Goal: Task Accomplishment & Management: Manage account settings

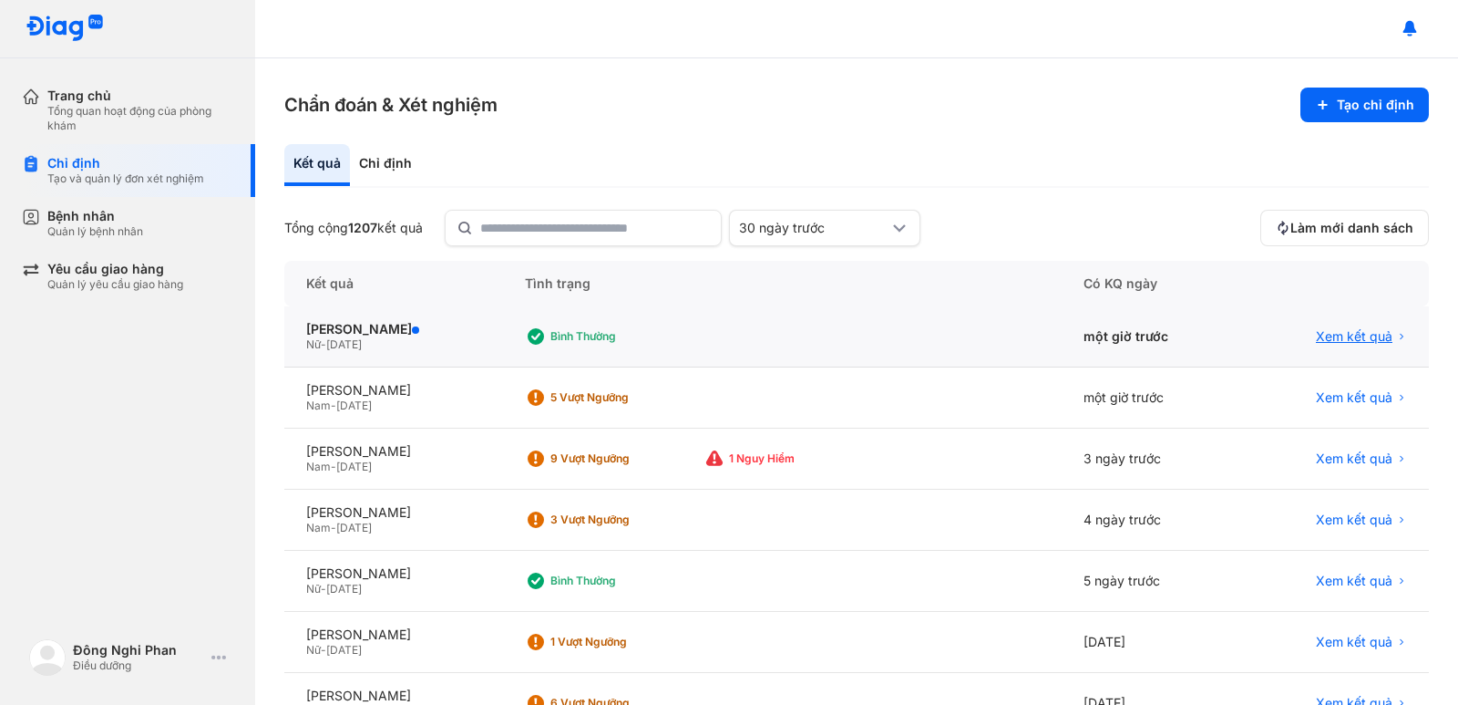
click at [1316, 328] on span "Xem kết quả" at bounding box center [1354, 336] width 77 height 16
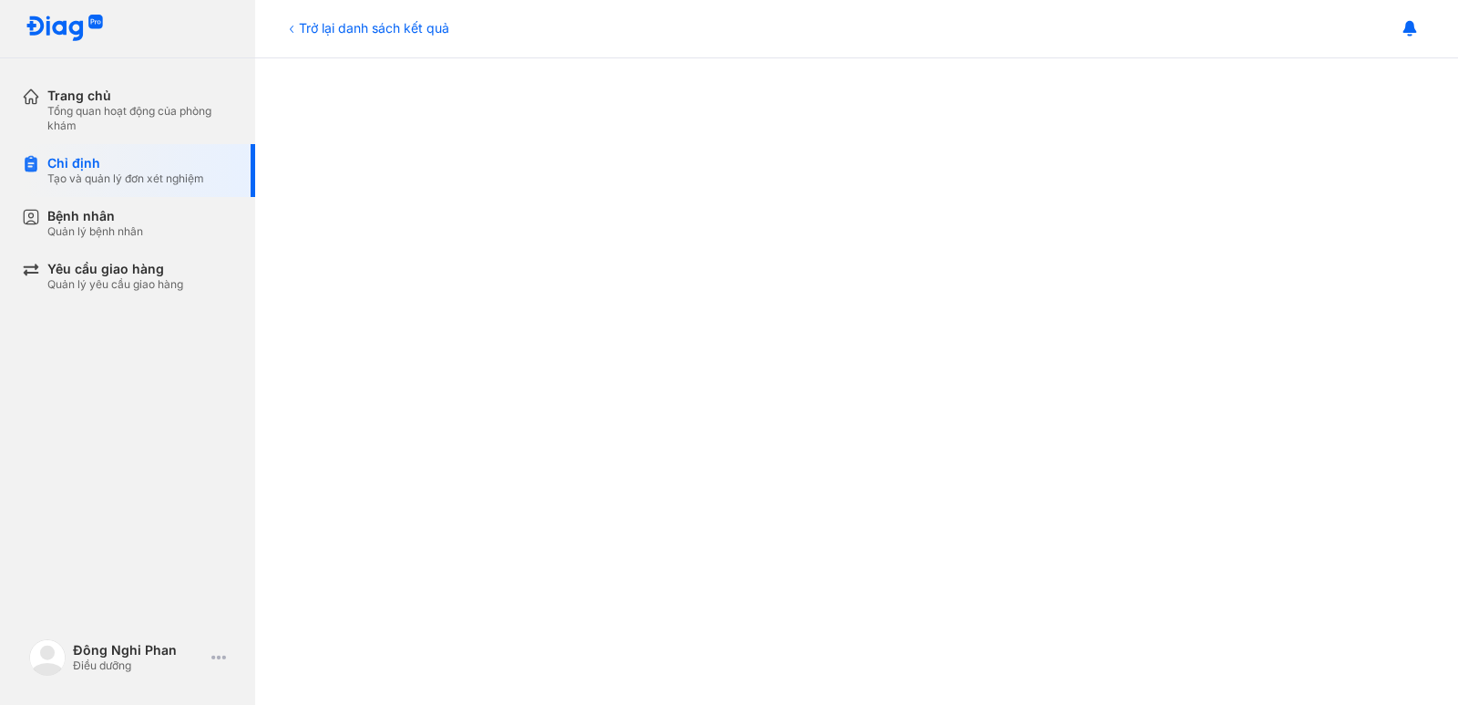
scroll to position [456, 0]
click at [709, 347] on iframe at bounding box center [856, 481] width 875 height 1221
click at [144, 165] on div "Chỉ định" at bounding box center [125, 163] width 157 height 16
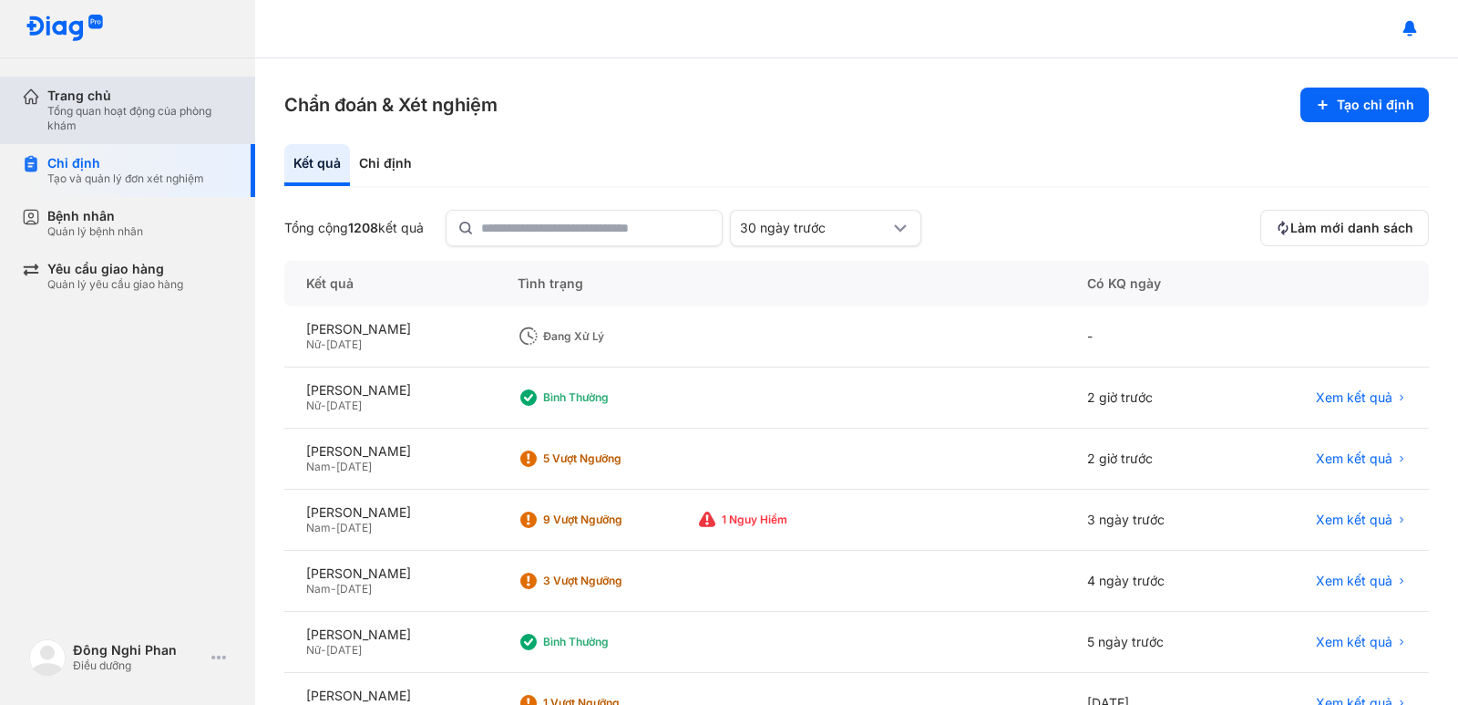
click at [53, 88] on div "Trang chủ" at bounding box center [140, 96] width 186 height 16
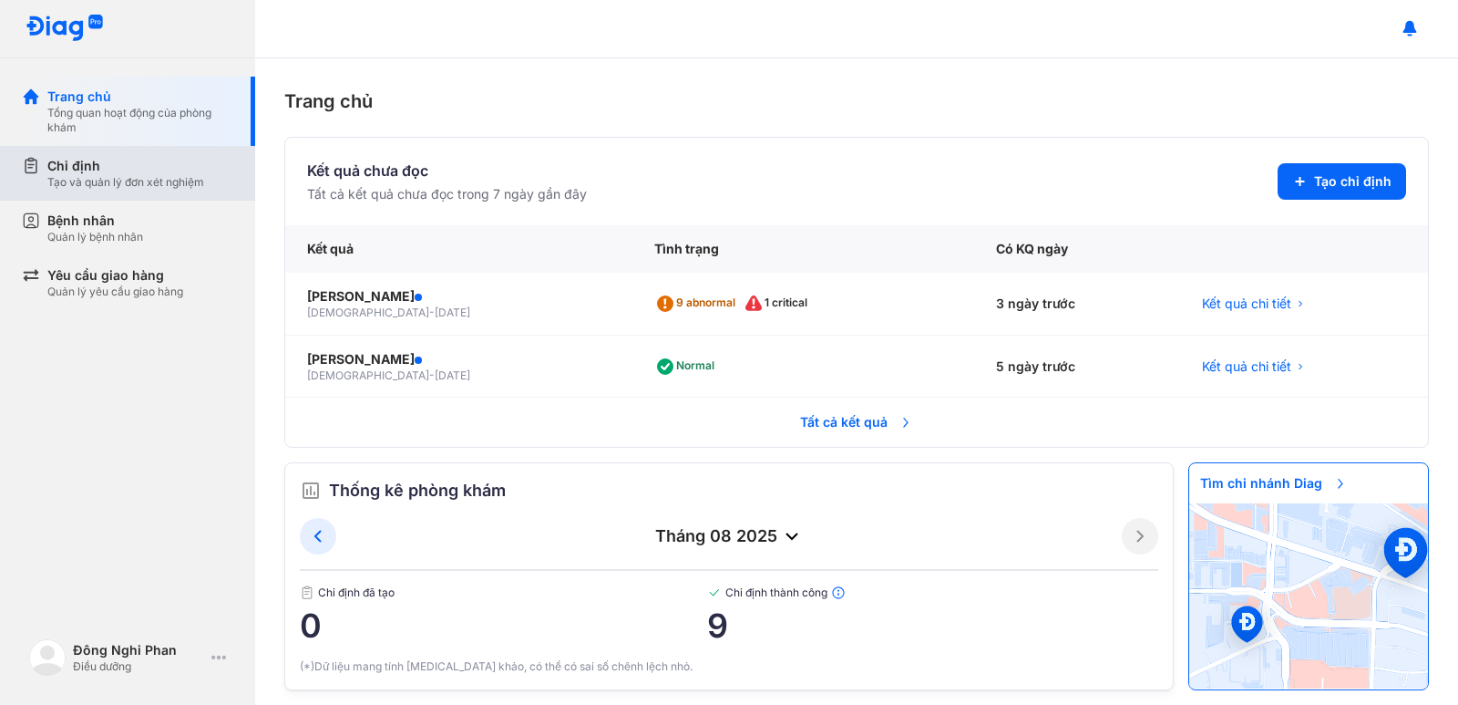
click at [107, 193] on div "Chỉ định Tạo và quản lý đơn xét nghiệm" at bounding box center [138, 173] width 233 height 55
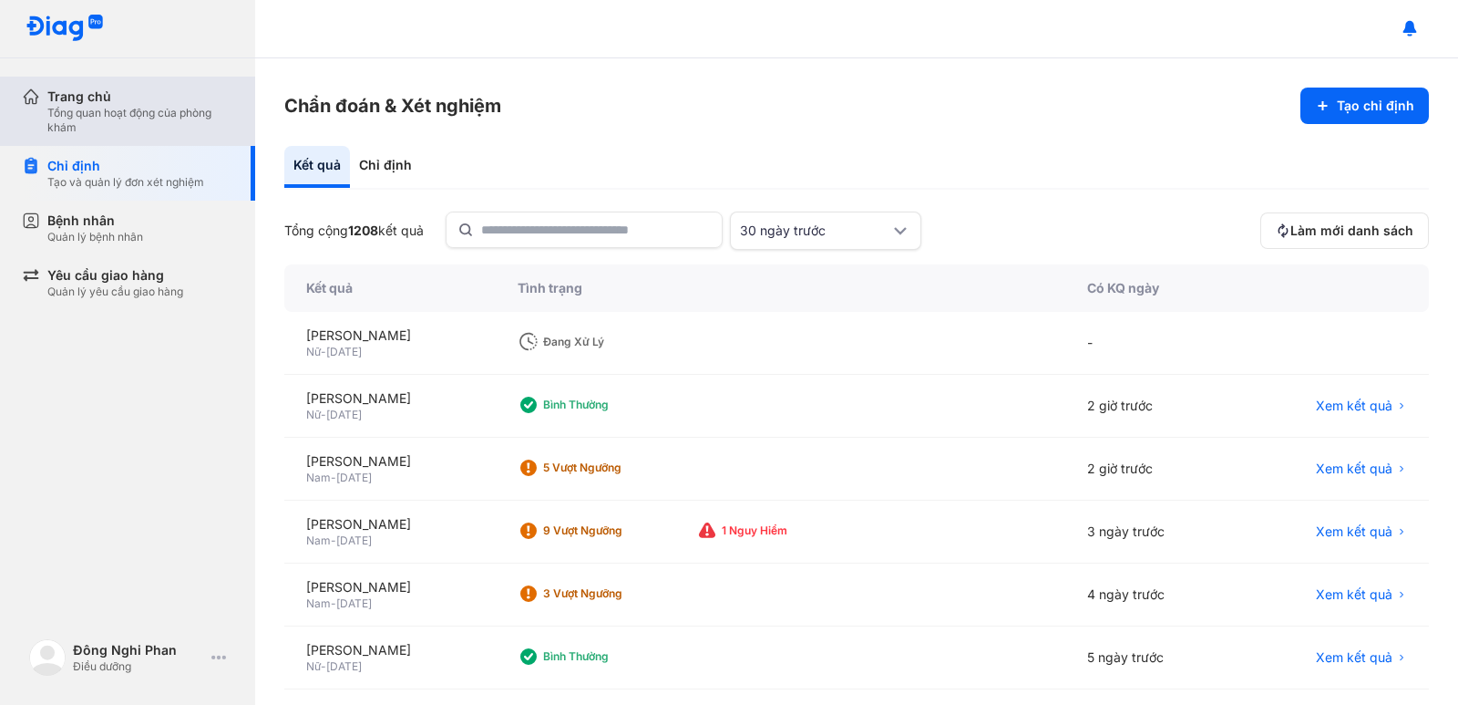
click at [120, 124] on div "Tổng quan hoạt động của phòng khám" at bounding box center [140, 120] width 186 height 29
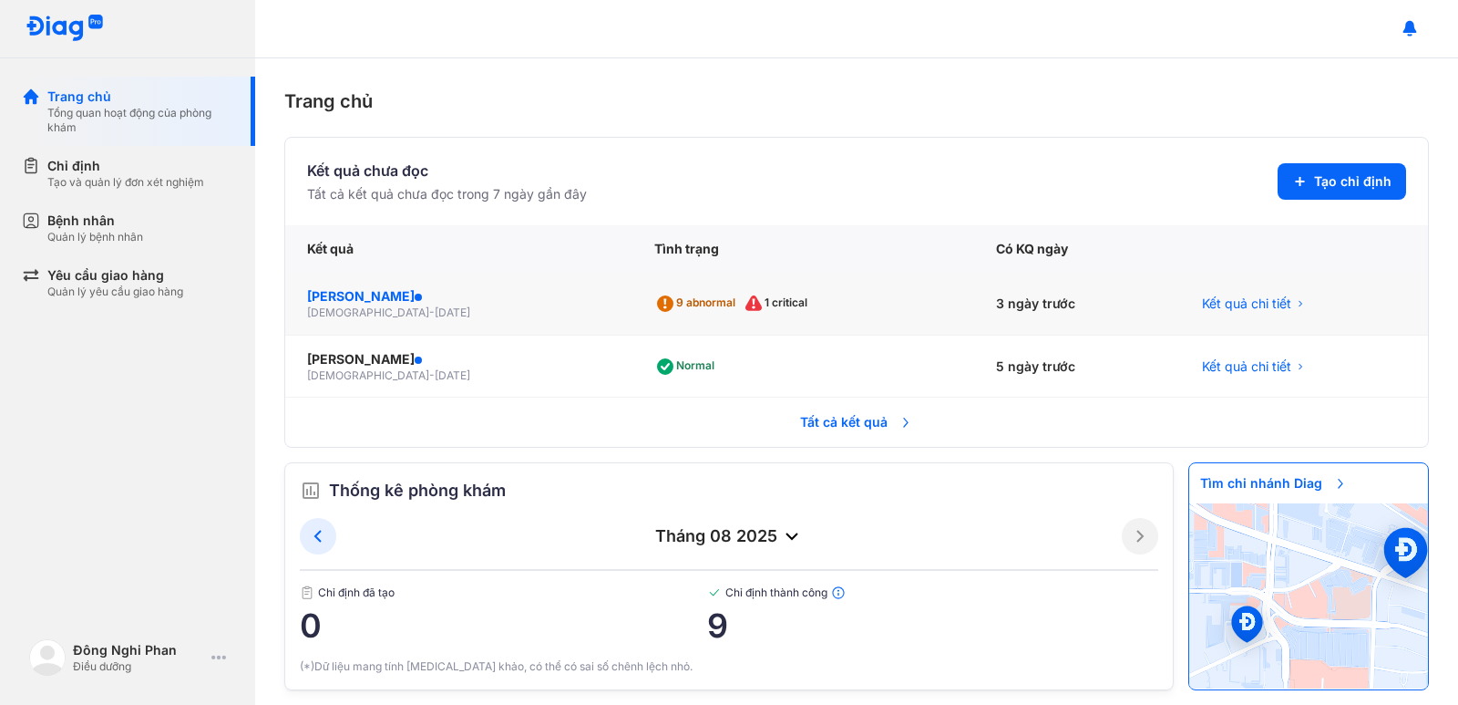
click at [395, 294] on div "ĐẶNG ĐÌNH TRI" at bounding box center [459, 296] width 304 height 18
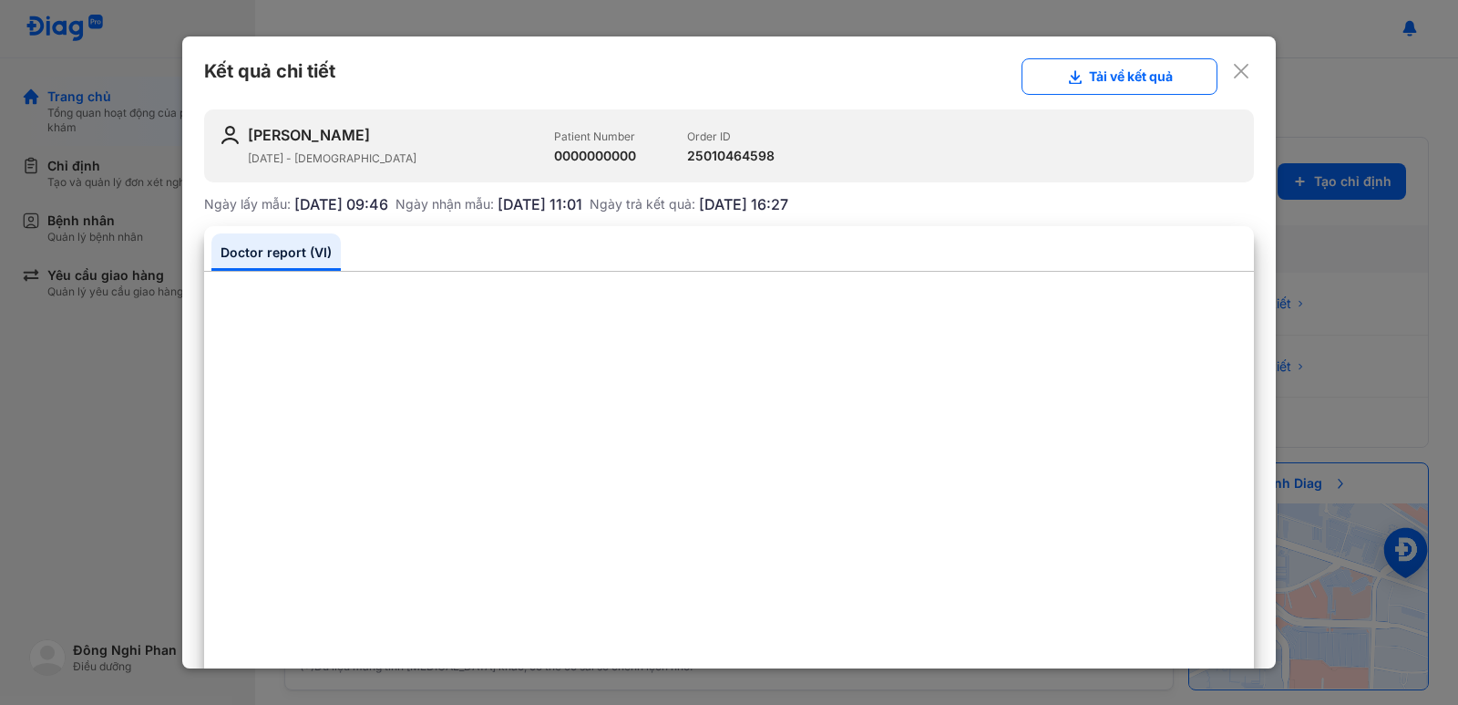
click at [79, 190] on div at bounding box center [729, 352] width 1458 height 705
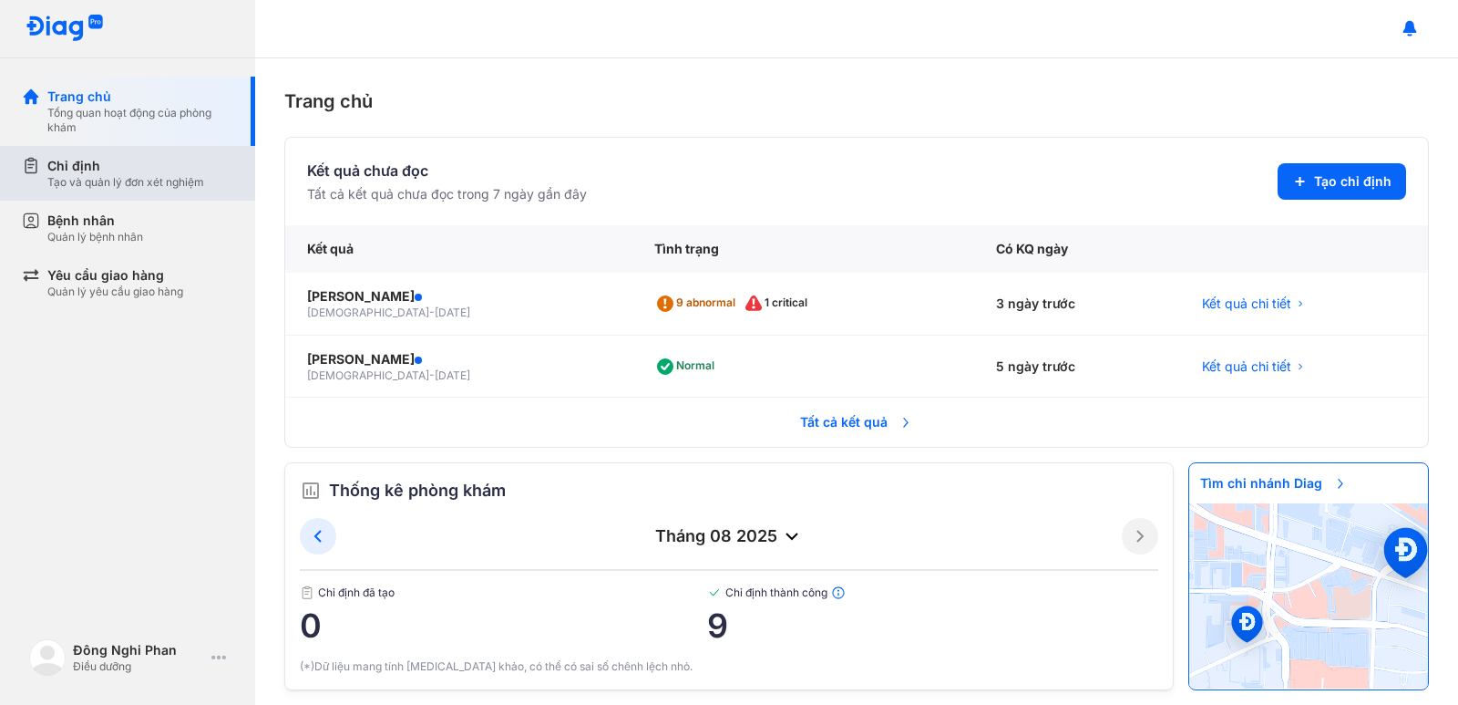
click at [87, 174] on div "Chỉ định" at bounding box center [125, 166] width 157 height 18
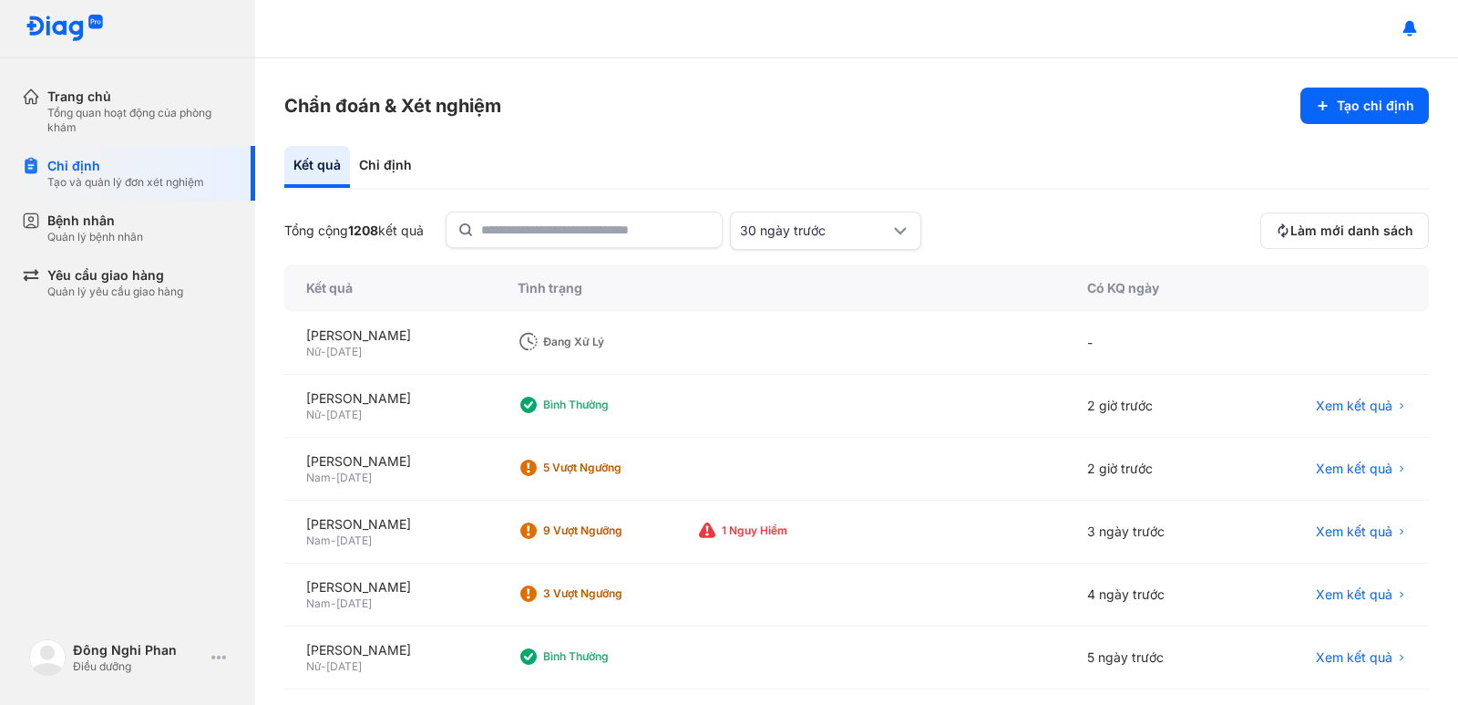
drag, startPoint x: 970, startPoint y: 352, endPoint x: 844, endPoint y: 340, distance: 126.3
click at [844, 340] on div "Đang xử lý" at bounding box center [781, 343] width 570 height 63
click at [1118, 341] on div "-" at bounding box center [1152, 343] width 172 height 63
click at [394, 338] on div "[PERSON_NAME]" at bounding box center [390, 335] width 168 height 18
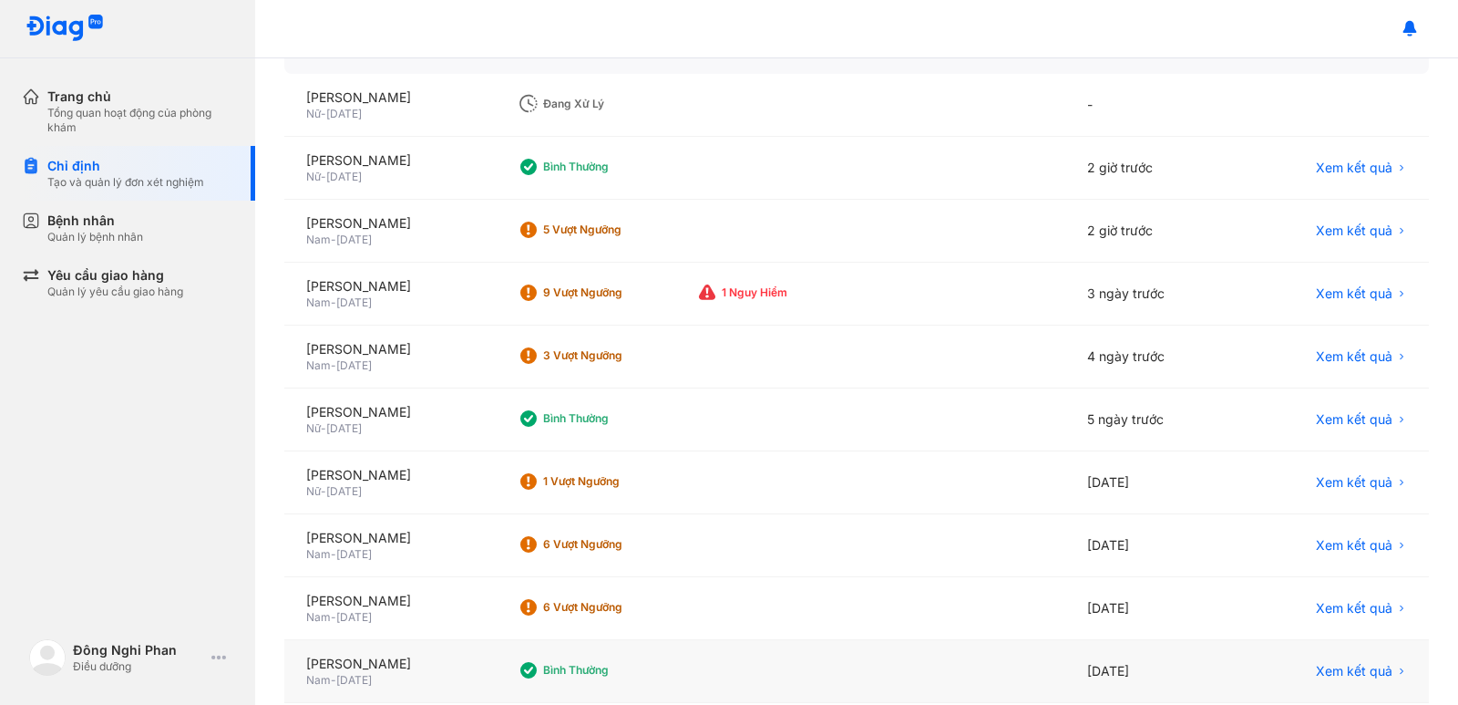
scroll to position [331, 0]
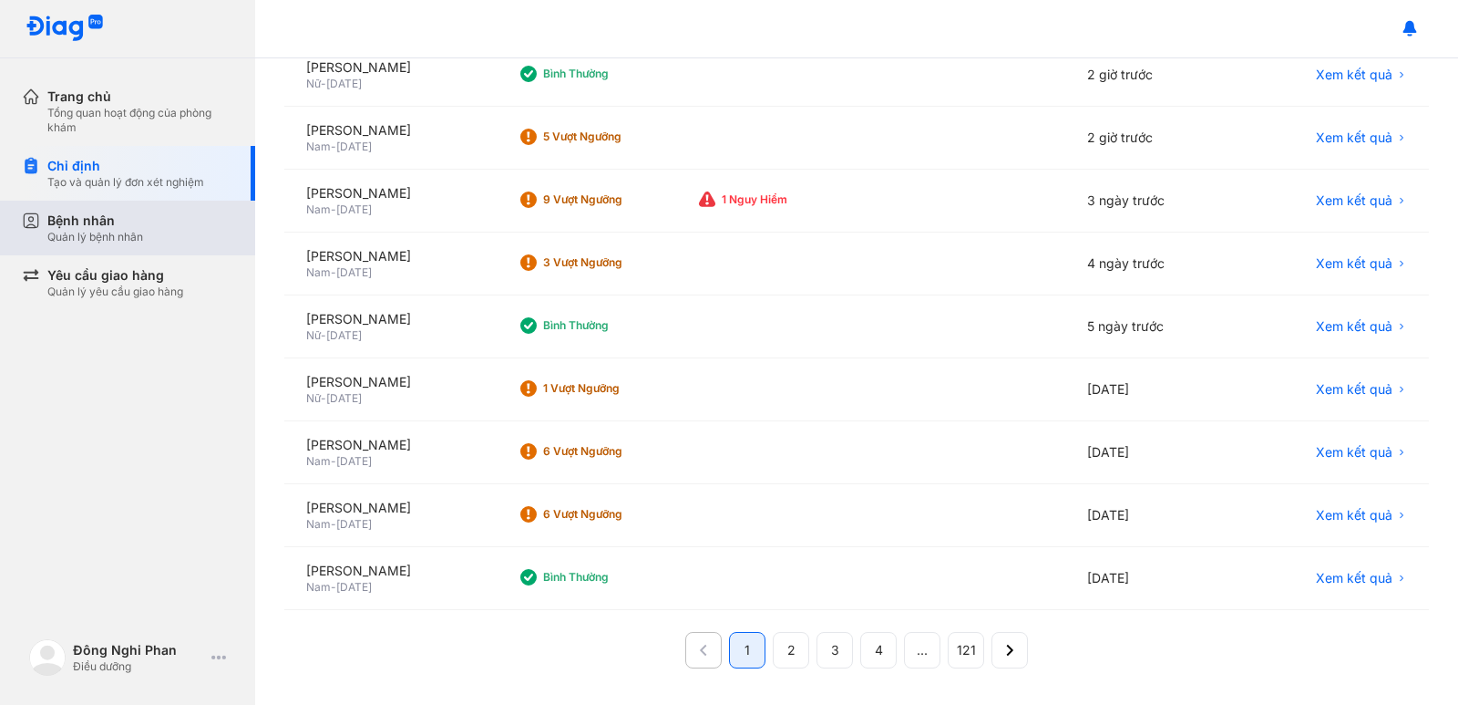
click at [150, 201] on div "Bệnh nhân Quản lý bệnh nhân" at bounding box center [138, 228] width 233 height 55
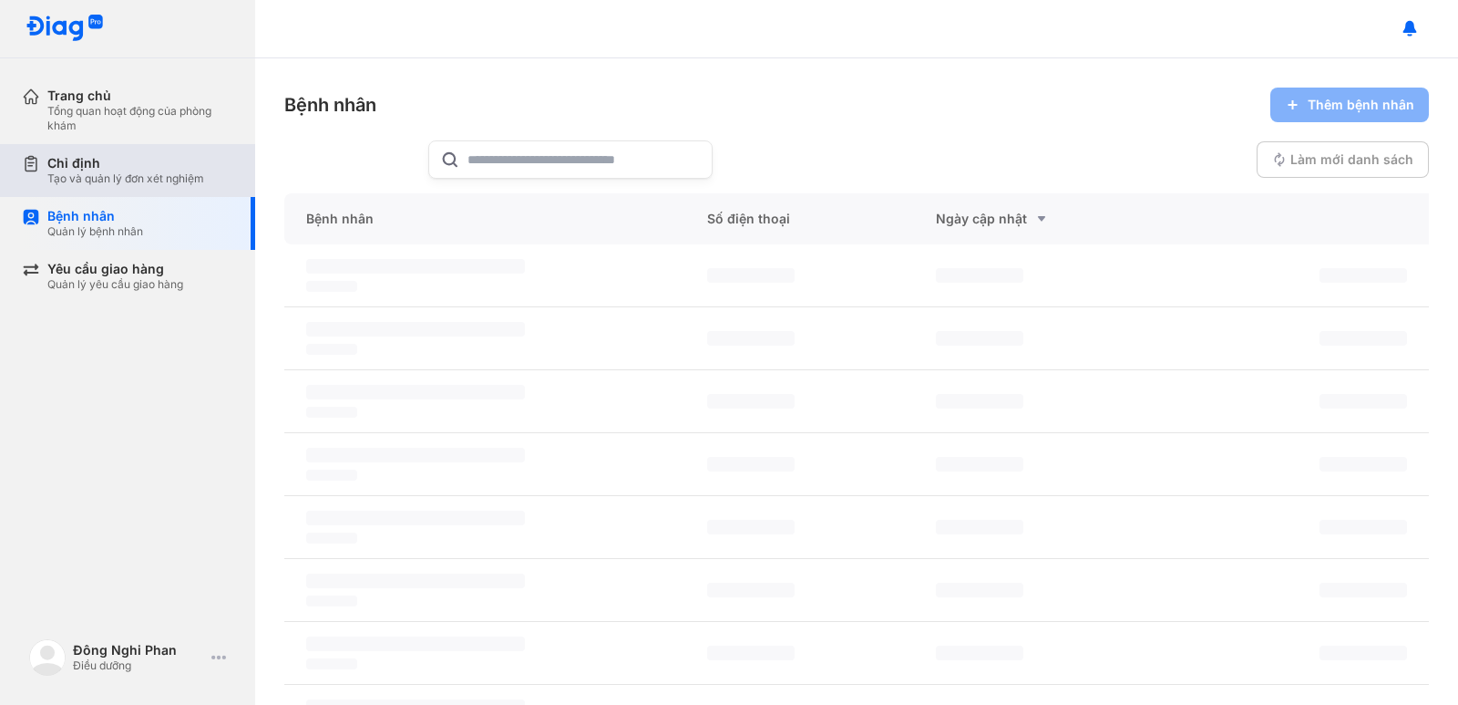
click at [140, 183] on div "Tạo và quản lý đơn xét nghiệm" at bounding box center [125, 178] width 157 height 15
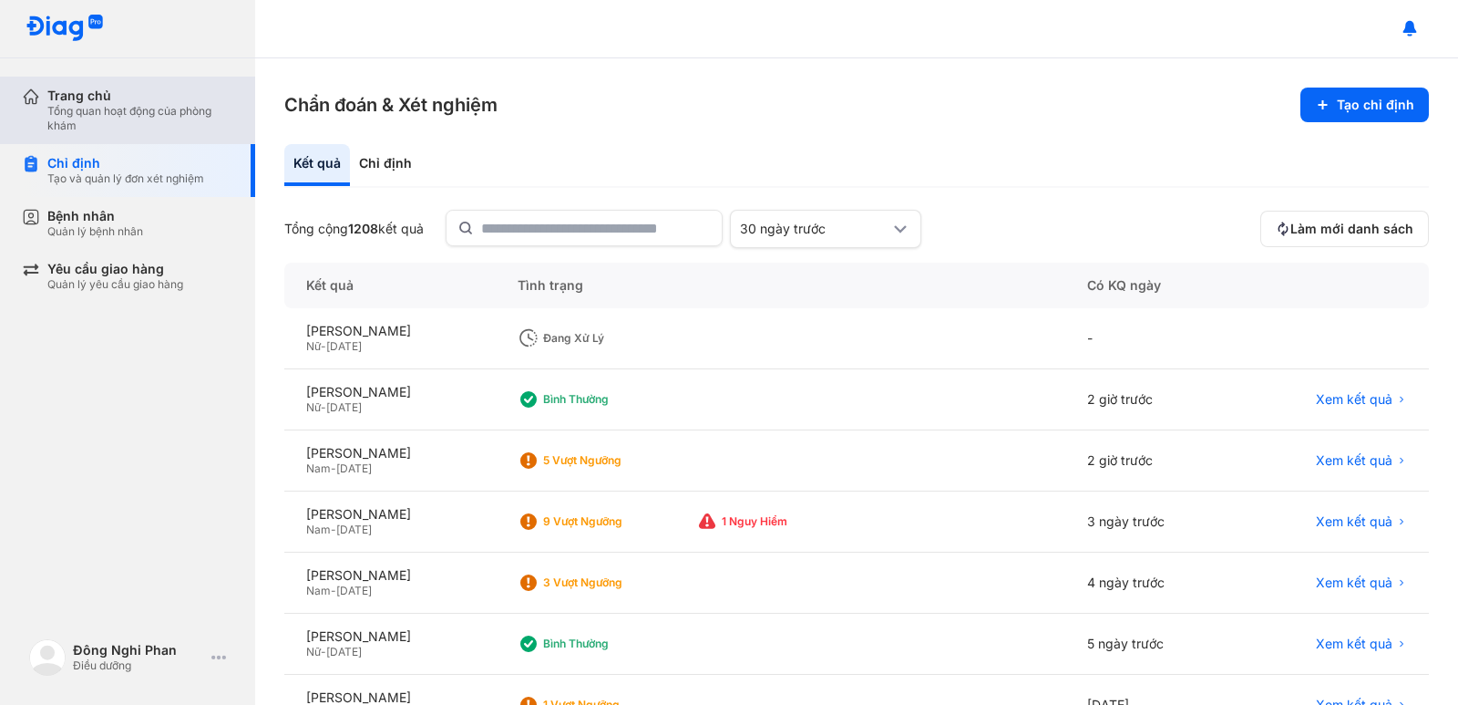
click at [119, 129] on div "Tổng quan hoạt động của phòng khám" at bounding box center [140, 118] width 186 height 29
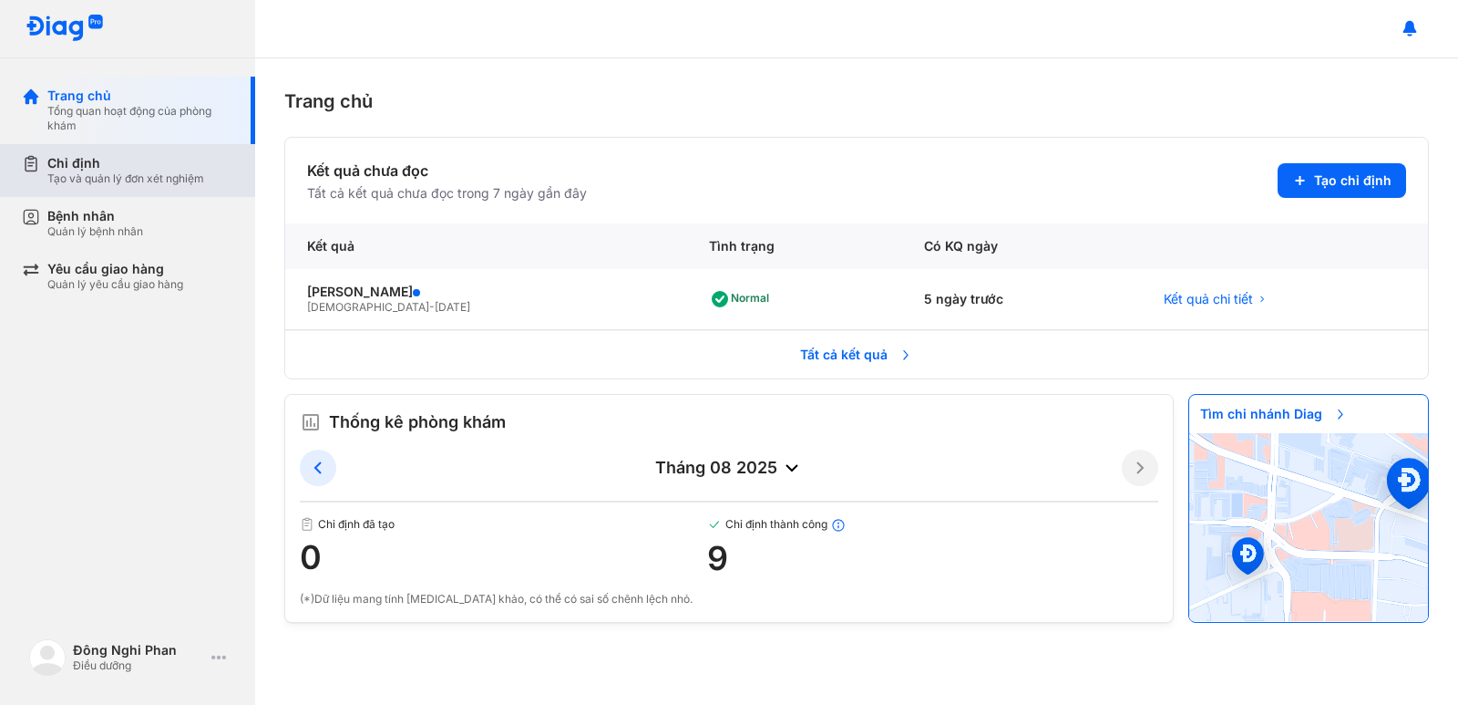
click at [95, 160] on div "Chỉ định" at bounding box center [125, 163] width 157 height 16
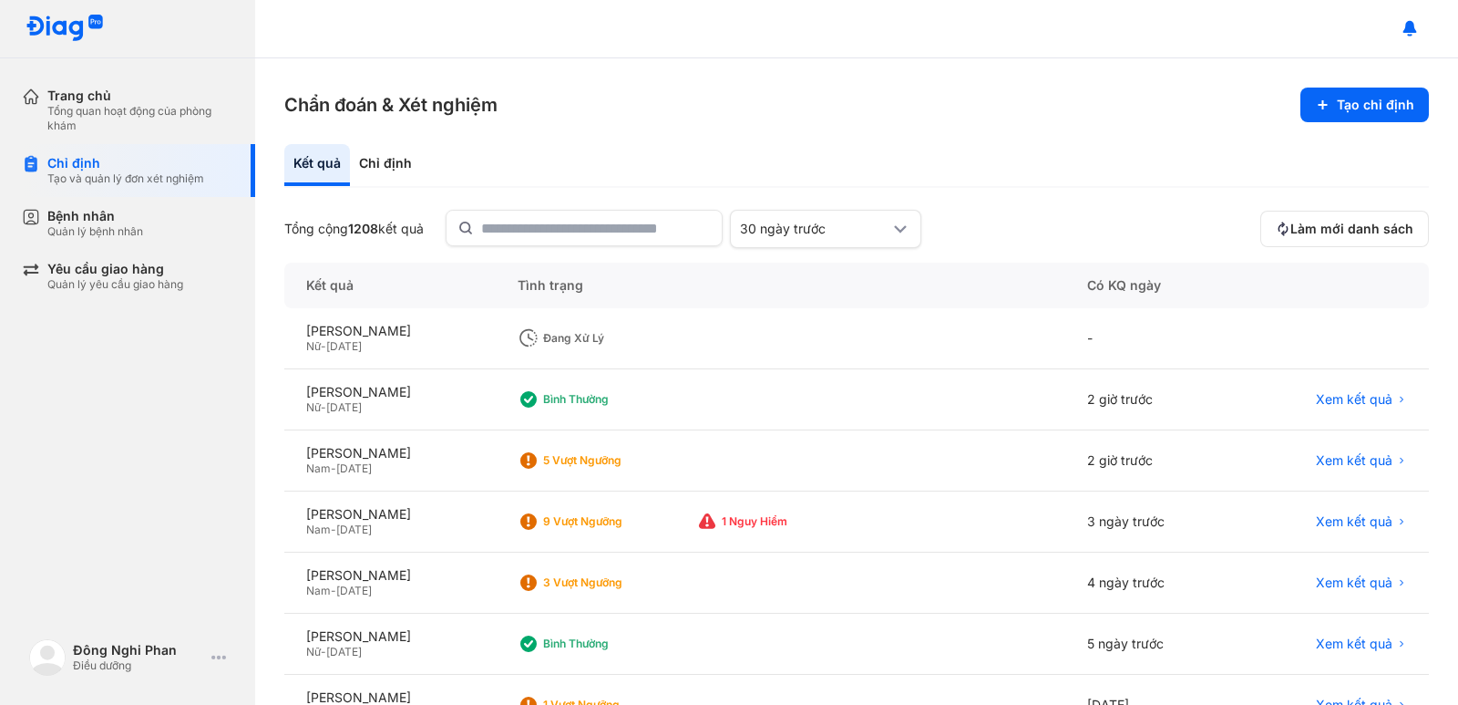
click at [663, 346] on div "Đang xử lý" at bounding box center [607, 337] width 179 height 27
click at [1144, 334] on div "-" at bounding box center [1152, 338] width 172 height 61
click at [1332, 232] on span "Làm mới danh sách" at bounding box center [1352, 229] width 123 height 16
click at [1361, 219] on button "Làm mới danh sách" at bounding box center [1345, 229] width 169 height 36
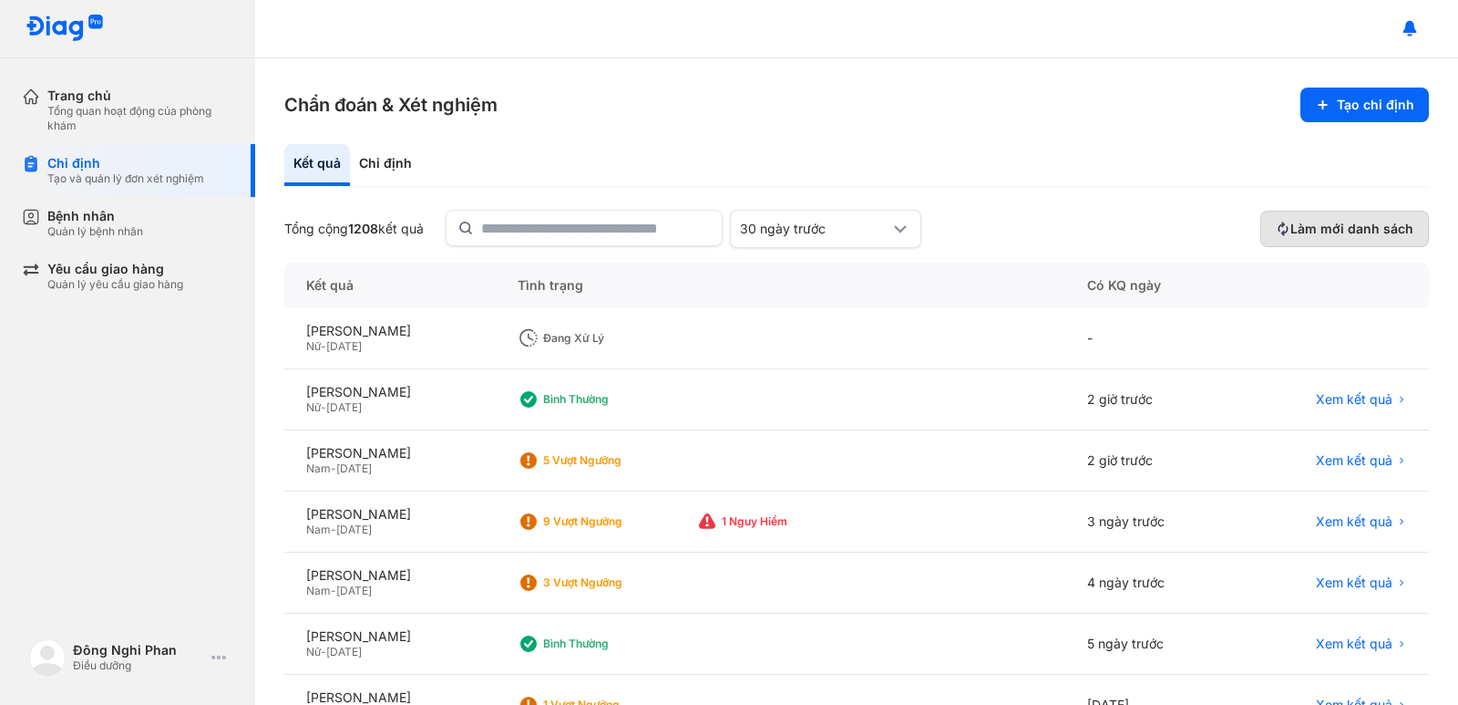
click at [1363, 221] on span "Làm mới danh sách" at bounding box center [1352, 229] width 123 height 16
click at [1365, 221] on span "Làm mới danh sách" at bounding box center [1352, 229] width 123 height 16
click at [1276, 230] on use at bounding box center [1287, 232] width 22 height 22
click at [1320, 225] on span "Làm mới danh sách" at bounding box center [1352, 229] width 123 height 16
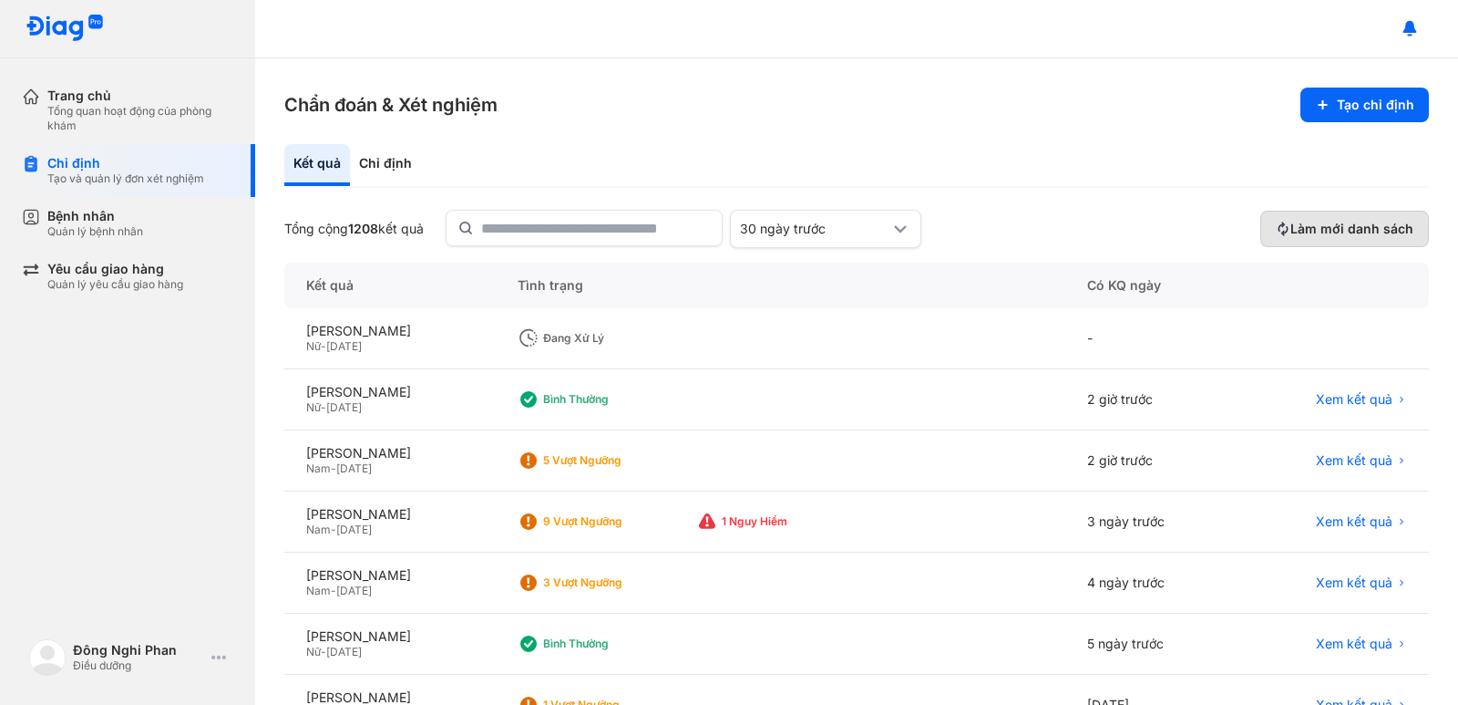
click at [1320, 222] on span "Làm mới danh sách" at bounding box center [1352, 229] width 123 height 16
click at [689, 340] on div "Đang xử lý" at bounding box center [616, 338] width 146 height 15
click at [1389, 229] on span "Làm mới danh sách" at bounding box center [1352, 229] width 123 height 16
click at [1291, 224] on span "Làm mới danh sách" at bounding box center [1352, 229] width 123 height 16
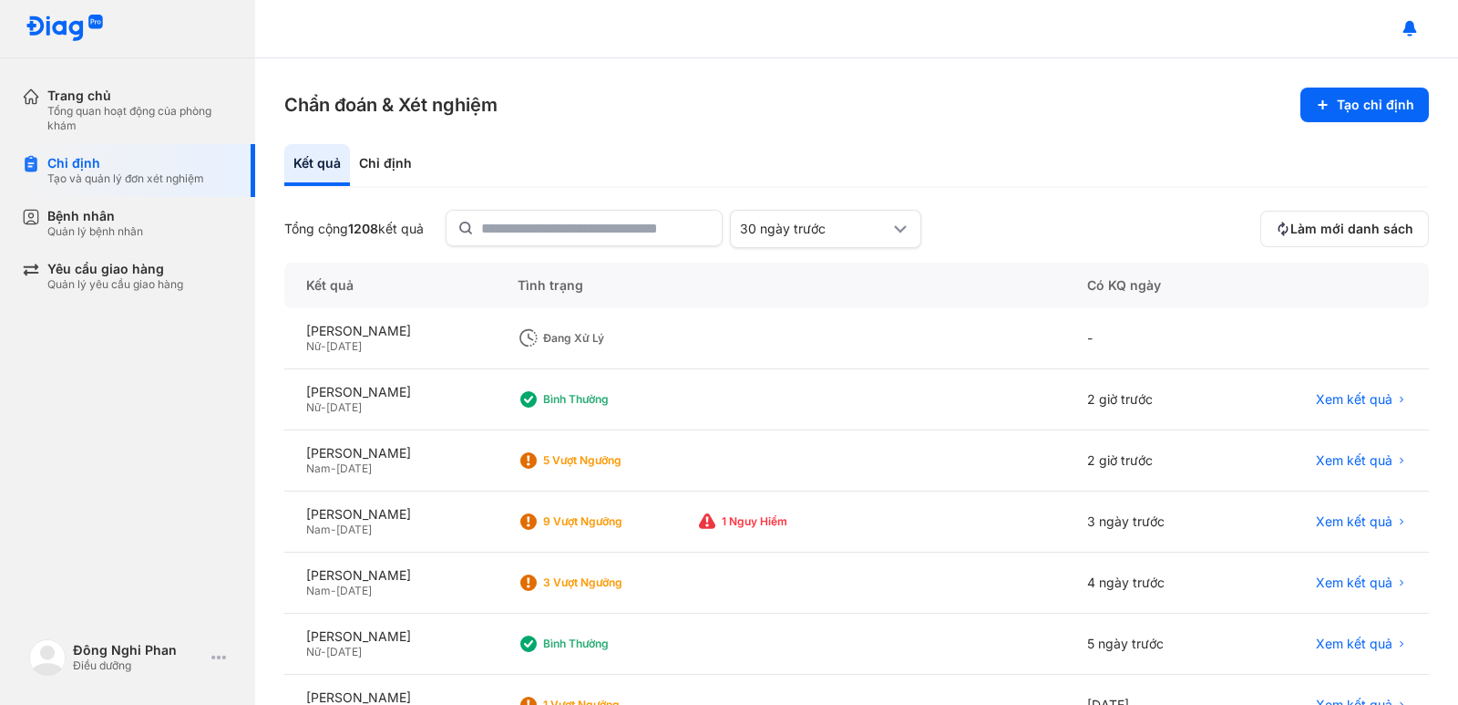
click at [1128, 345] on div "-" at bounding box center [1152, 338] width 172 height 61
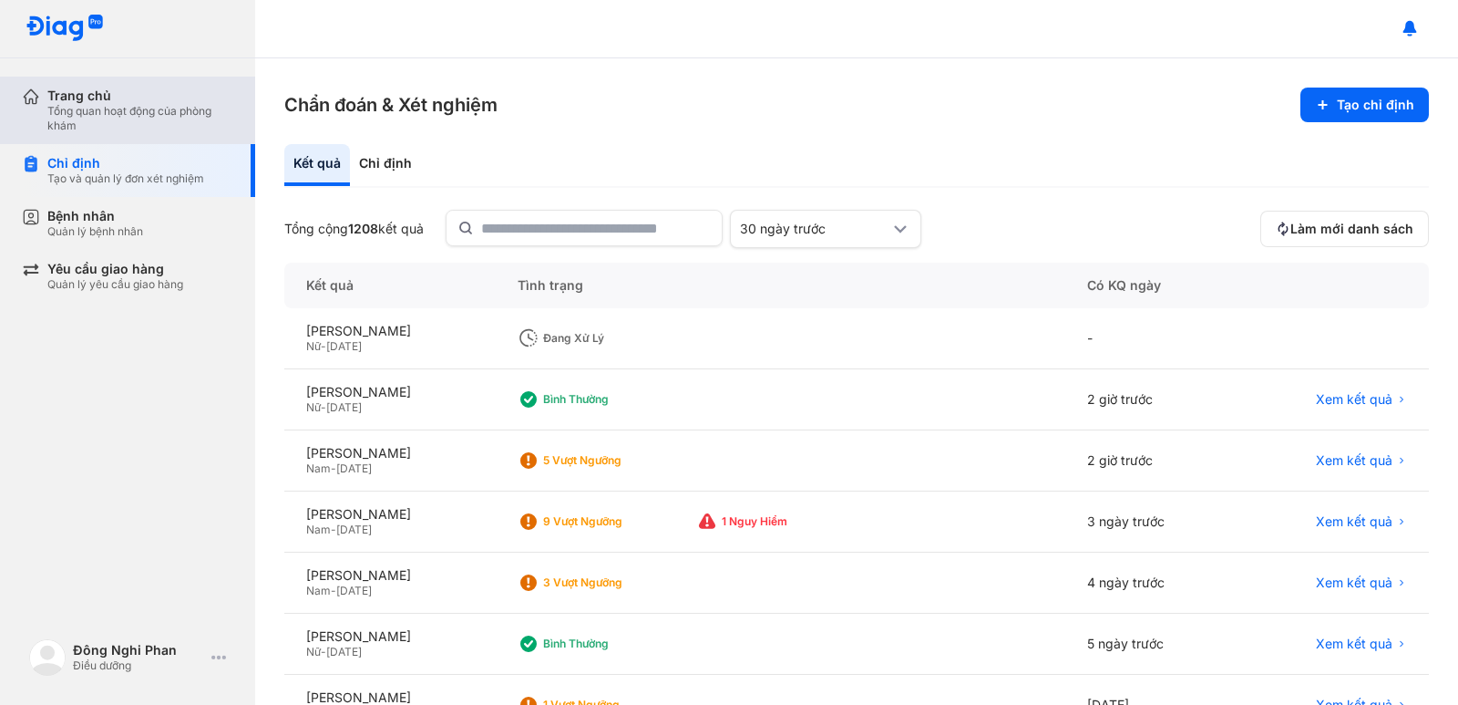
click at [93, 94] on div "Trang chủ" at bounding box center [140, 96] width 186 height 16
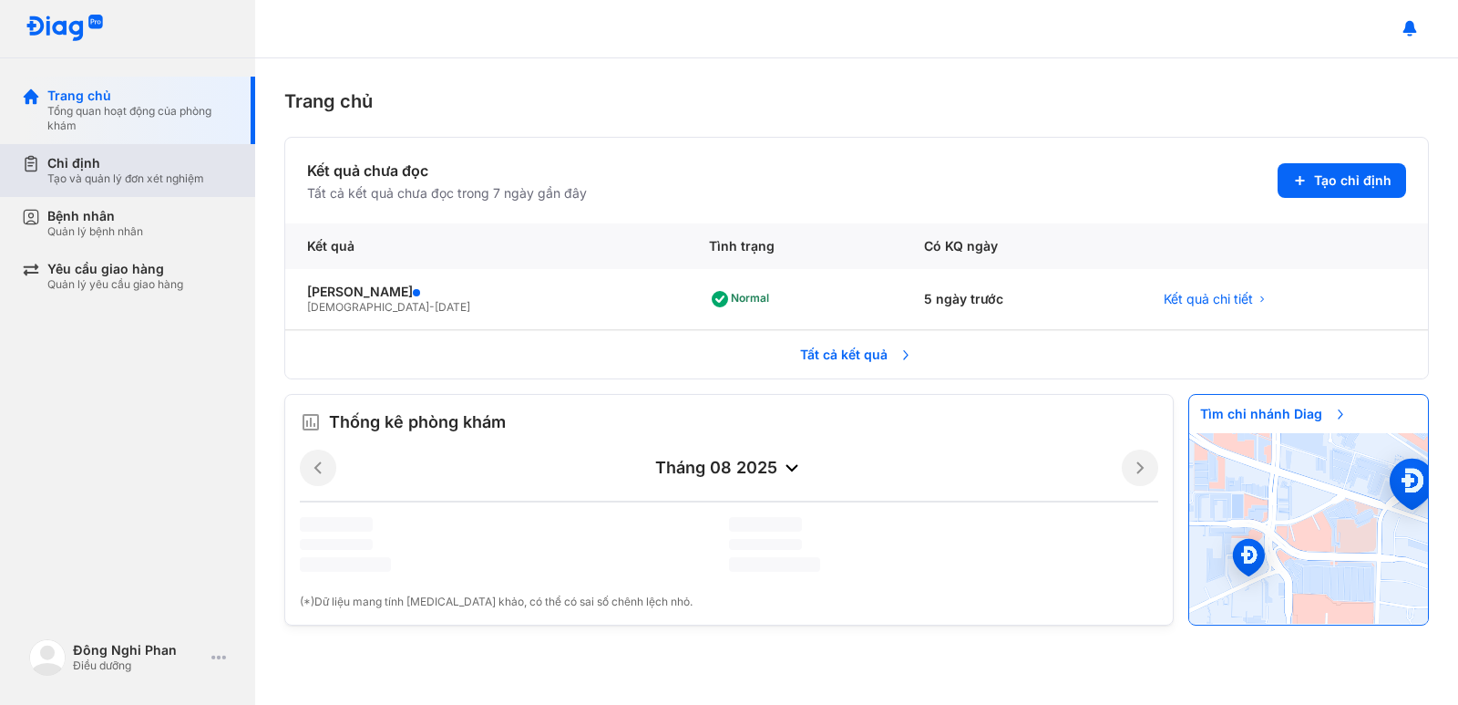
click at [82, 178] on div "Tạo và quản lý đơn xét nghiệm" at bounding box center [125, 178] width 157 height 15
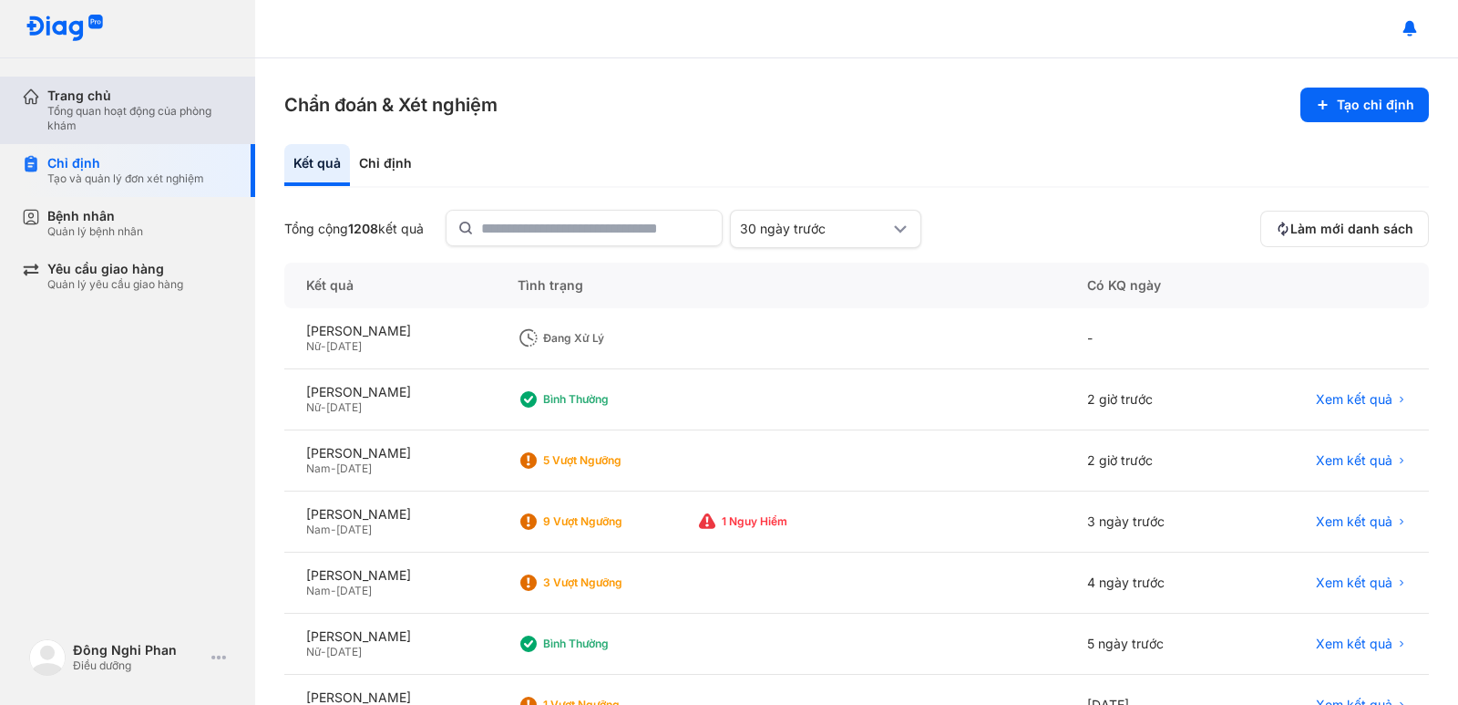
click at [118, 119] on div "Tổng quan hoạt động của phòng khám" at bounding box center [140, 118] width 186 height 29
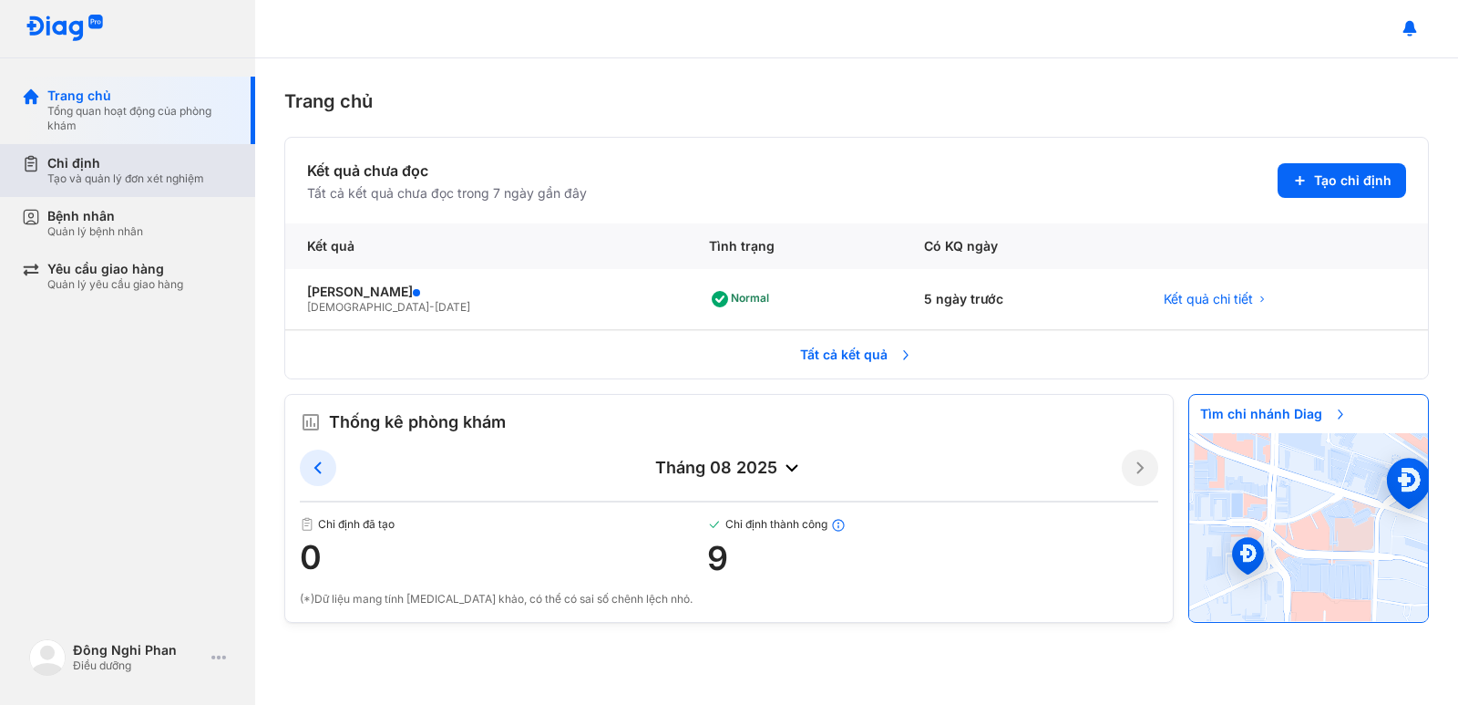
click at [122, 180] on div "Tạo và quản lý đơn xét nghiệm" at bounding box center [125, 178] width 157 height 15
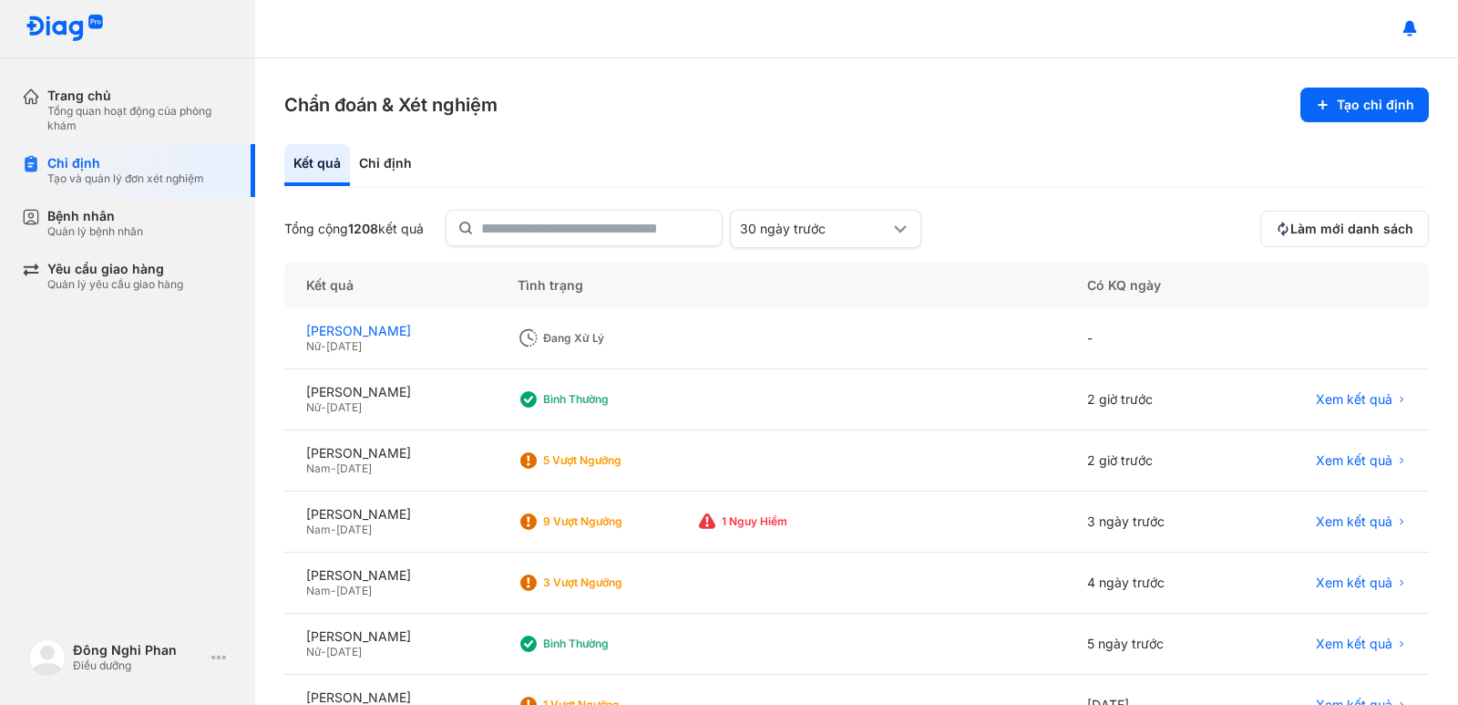
click at [396, 332] on div "[PERSON_NAME]" at bounding box center [390, 331] width 168 height 16
click at [1291, 233] on span "Làm mới danh sách" at bounding box center [1352, 229] width 123 height 16
click at [1293, 230] on span "Làm mới danh sách" at bounding box center [1352, 229] width 123 height 16
click at [1304, 237] on button "Làm mới danh sách" at bounding box center [1345, 229] width 169 height 36
click at [1114, 336] on div "-" at bounding box center [1152, 338] width 172 height 61
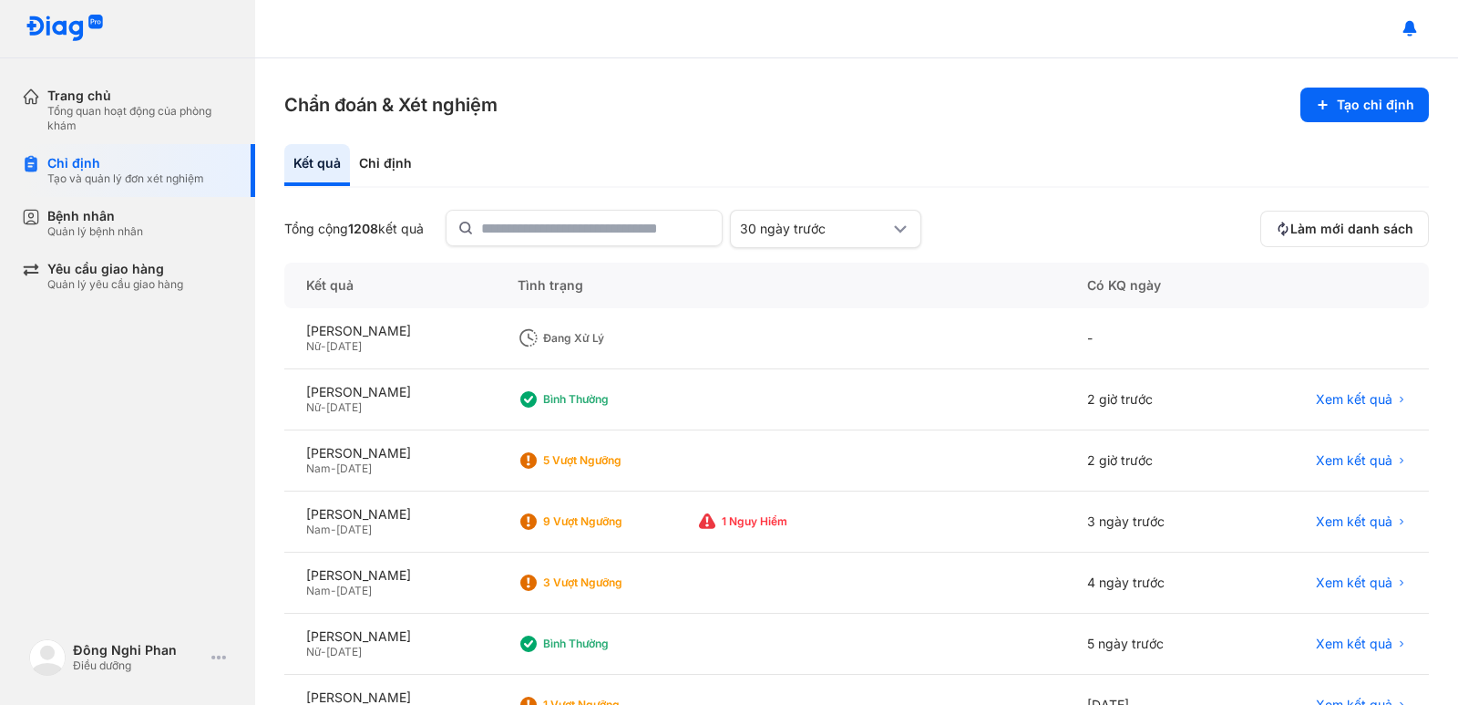
click at [662, 331] on div "Đang xử lý" at bounding box center [616, 338] width 146 height 15
drag, startPoint x: 1238, startPoint y: 331, endPoint x: 1217, endPoint y: 330, distance: 21.0
click at [1238, 331] on div "-" at bounding box center [1152, 338] width 172 height 61
click at [1136, 338] on div "-" at bounding box center [1152, 338] width 172 height 61
click at [1358, 234] on span "Làm mới danh sách" at bounding box center [1352, 229] width 123 height 16
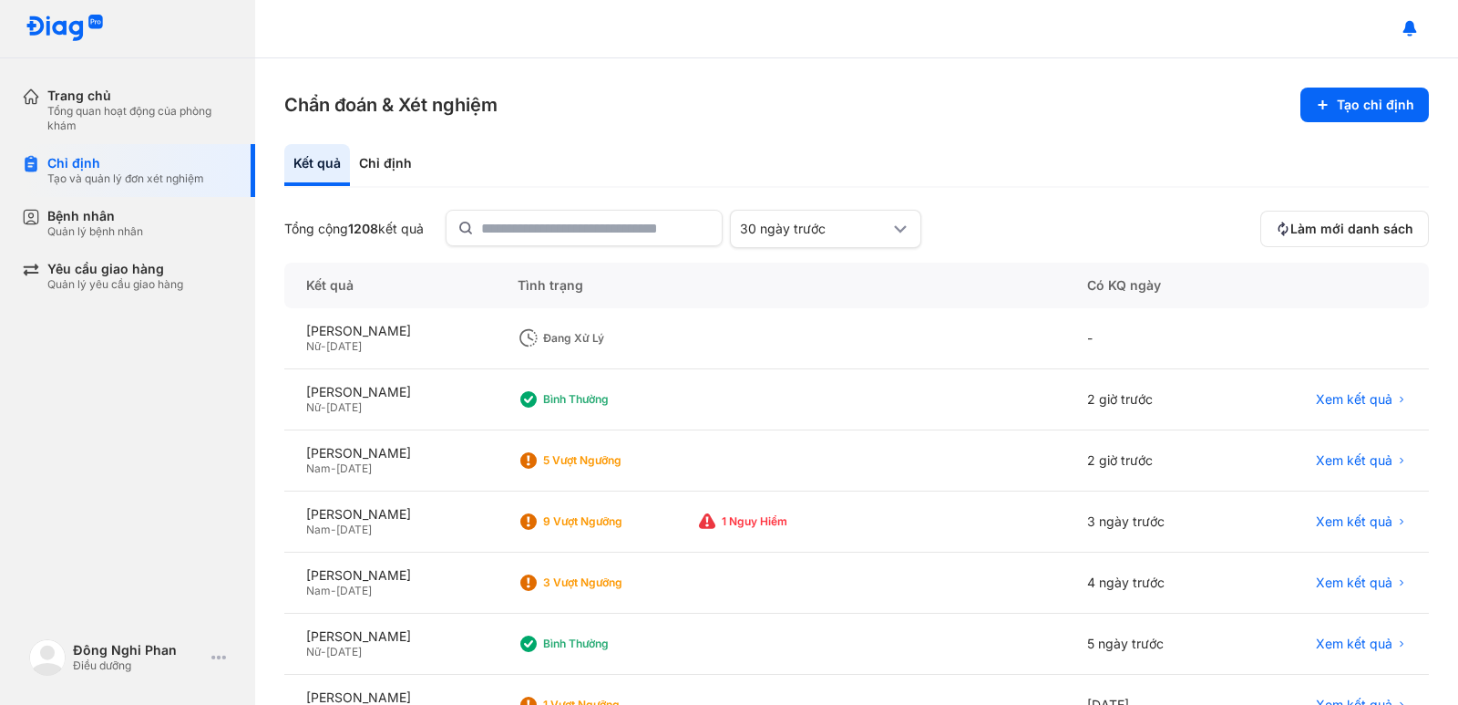
click at [1164, 325] on div "-" at bounding box center [1152, 338] width 172 height 61
click at [1368, 232] on span "Làm mới danh sách" at bounding box center [1352, 229] width 123 height 16
click at [1353, 229] on span "Làm mới danh sách" at bounding box center [1352, 229] width 123 height 16
click at [1356, 216] on button "Làm mới danh sách" at bounding box center [1345, 229] width 169 height 36
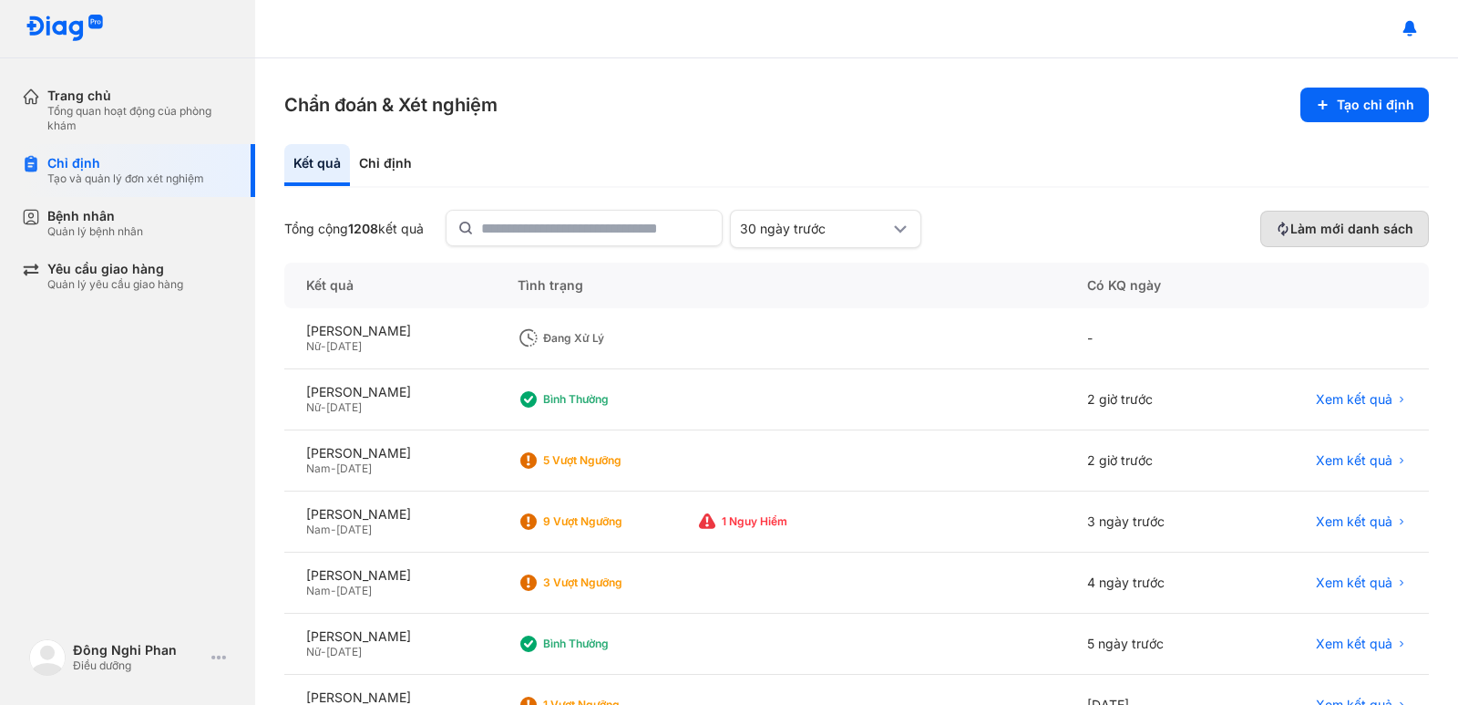
click at [1356, 216] on button "Làm mới danh sách" at bounding box center [1345, 229] width 169 height 36
click at [1343, 210] on div "Tổng cộng 1208 kết quả 30 ngày trước Làm mới danh sách" at bounding box center [856, 229] width 1145 height 38
click at [1339, 218] on button "Làm mới danh sách" at bounding box center [1345, 229] width 169 height 36
click at [339, 322] on div "NGUYỄN THỊ NGỌC HÂN Nữ - 01/01/1982" at bounding box center [389, 338] width 211 height 61
click at [341, 331] on div "[PERSON_NAME]" at bounding box center [390, 331] width 168 height 16
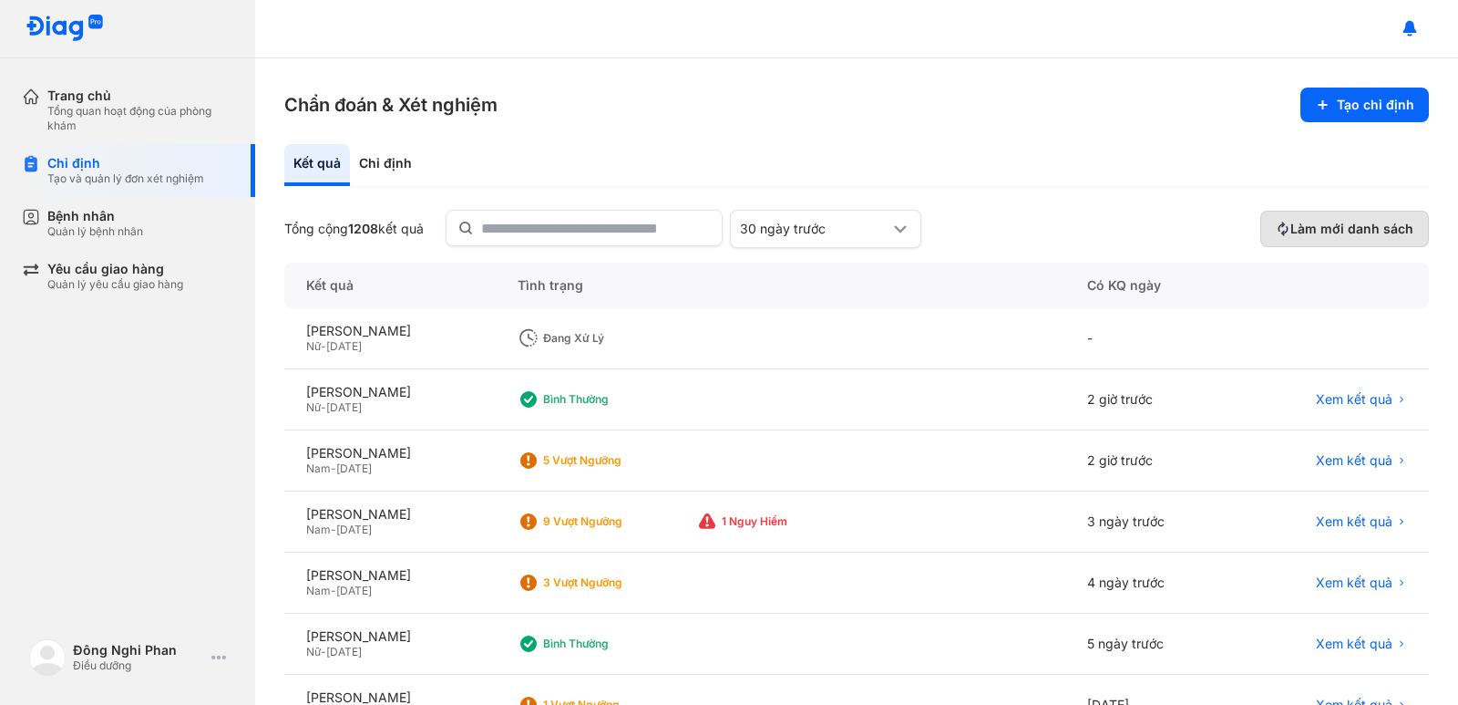
click at [1395, 230] on span "Làm mới danh sách" at bounding box center [1352, 229] width 123 height 16
click at [642, 334] on div "Đang xử lý" at bounding box center [616, 338] width 146 height 15
click at [376, 160] on div "Chỉ định" at bounding box center [385, 165] width 71 height 42
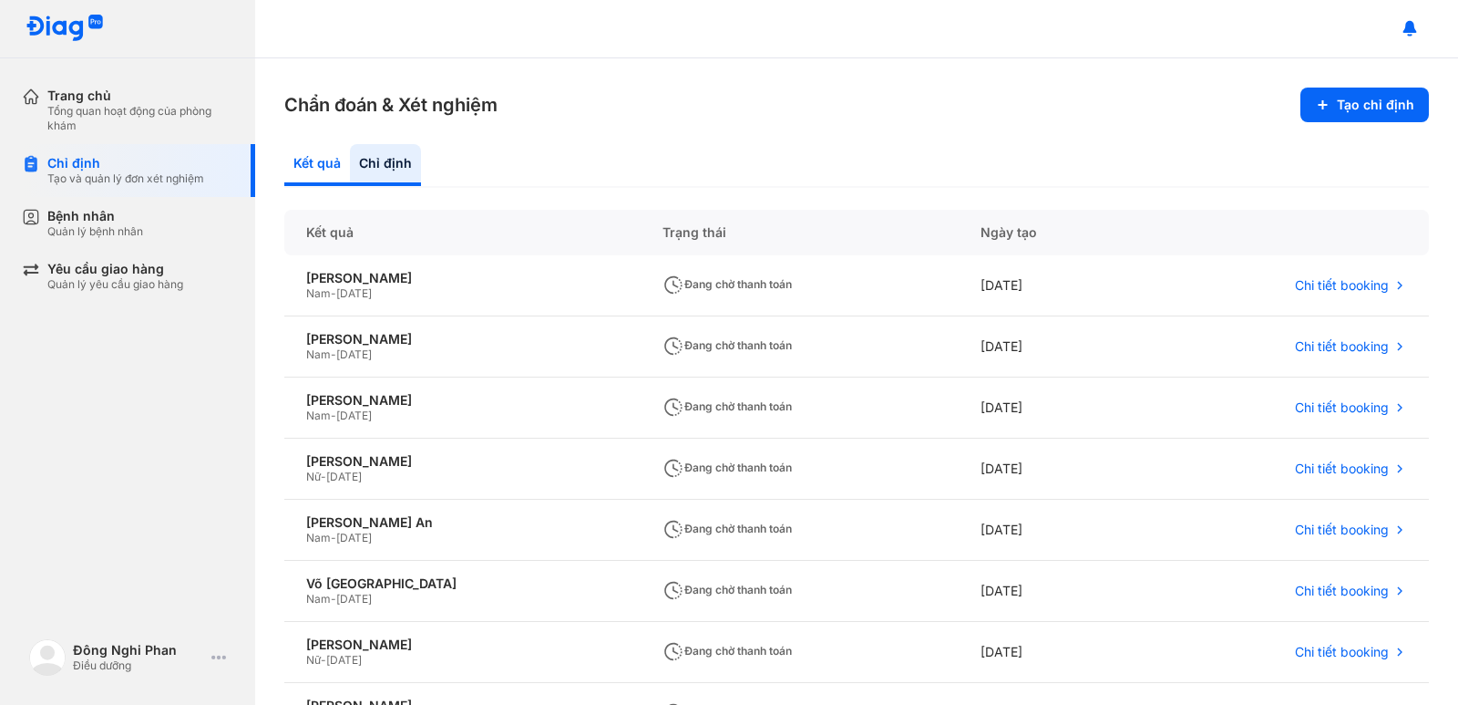
click at [350, 168] on div "Kết quả" at bounding box center [385, 165] width 71 height 42
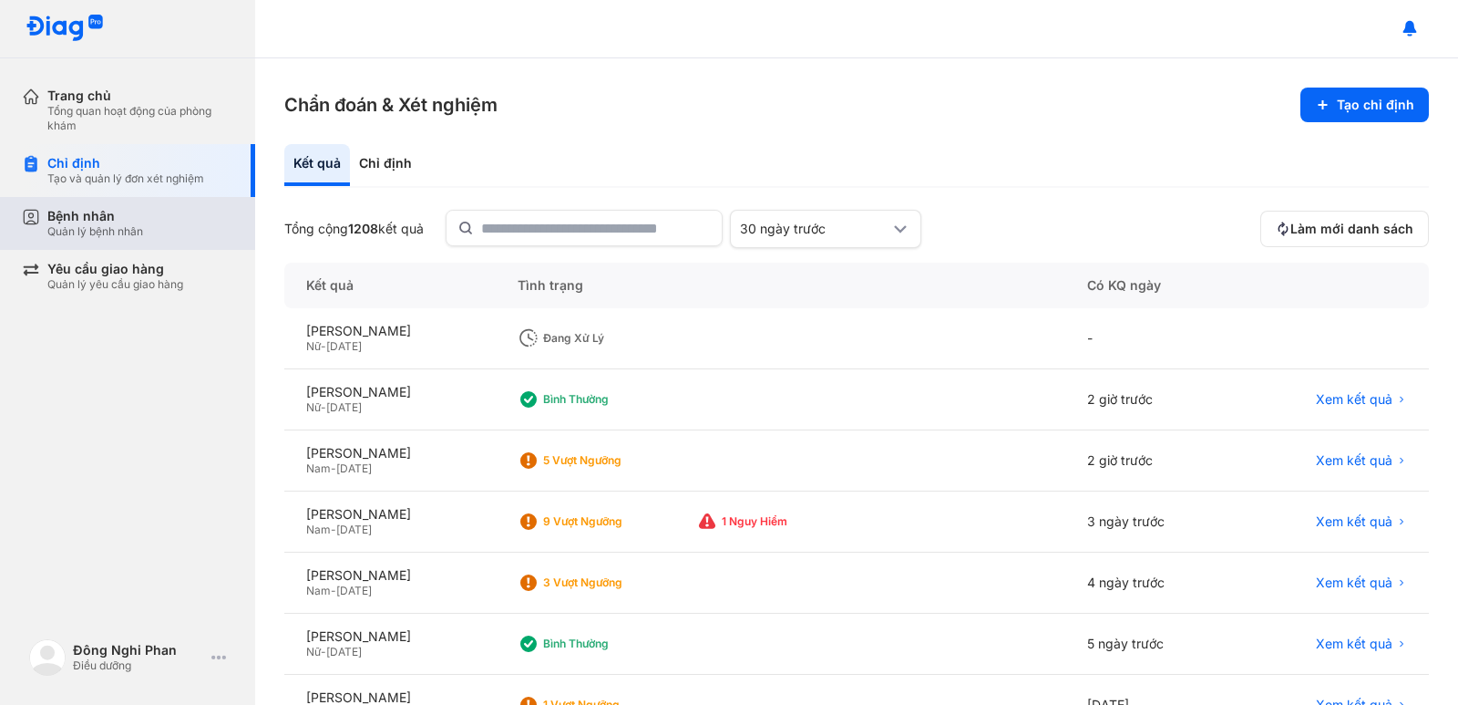
click at [124, 221] on div "Bệnh nhân" at bounding box center [95, 216] width 96 height 16
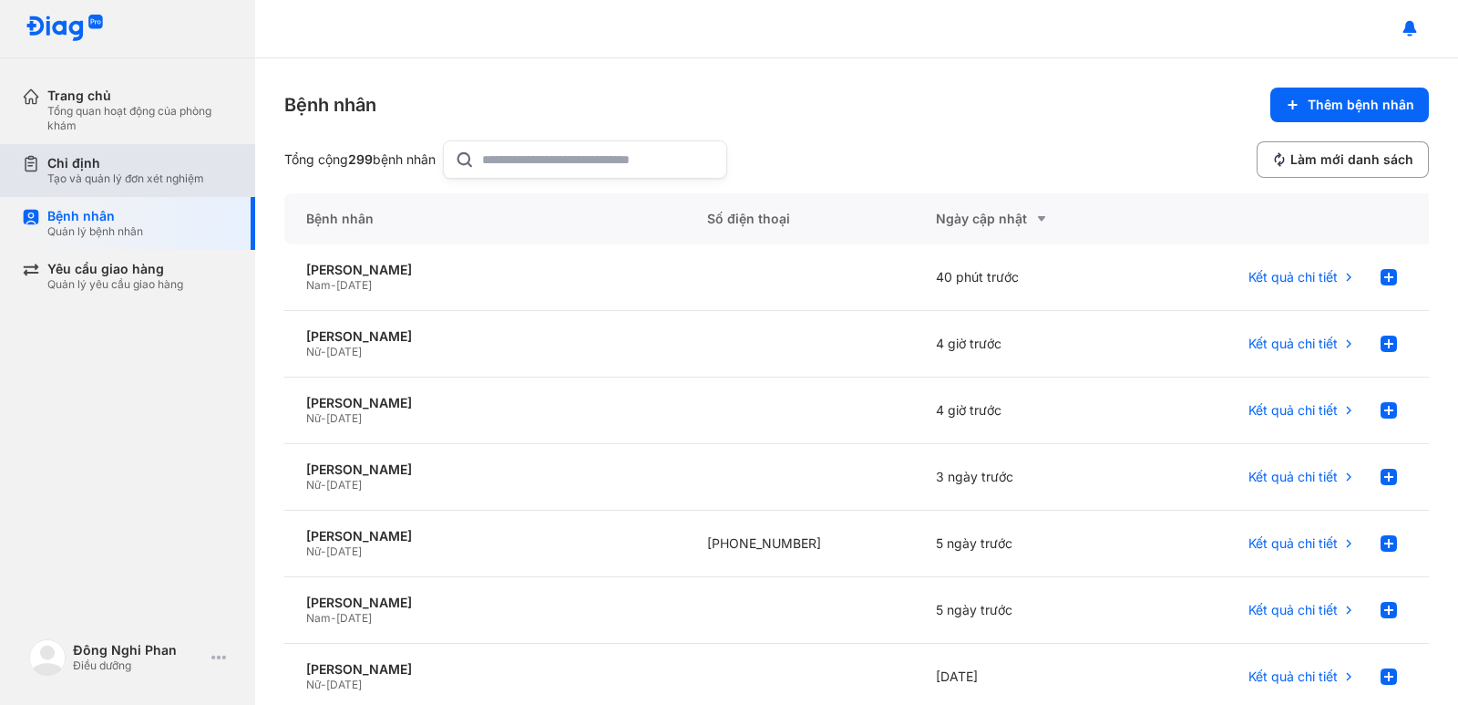
click at [142, 169] on div "Chỉ định" at bounding box center [125, 163] width 157 height 16
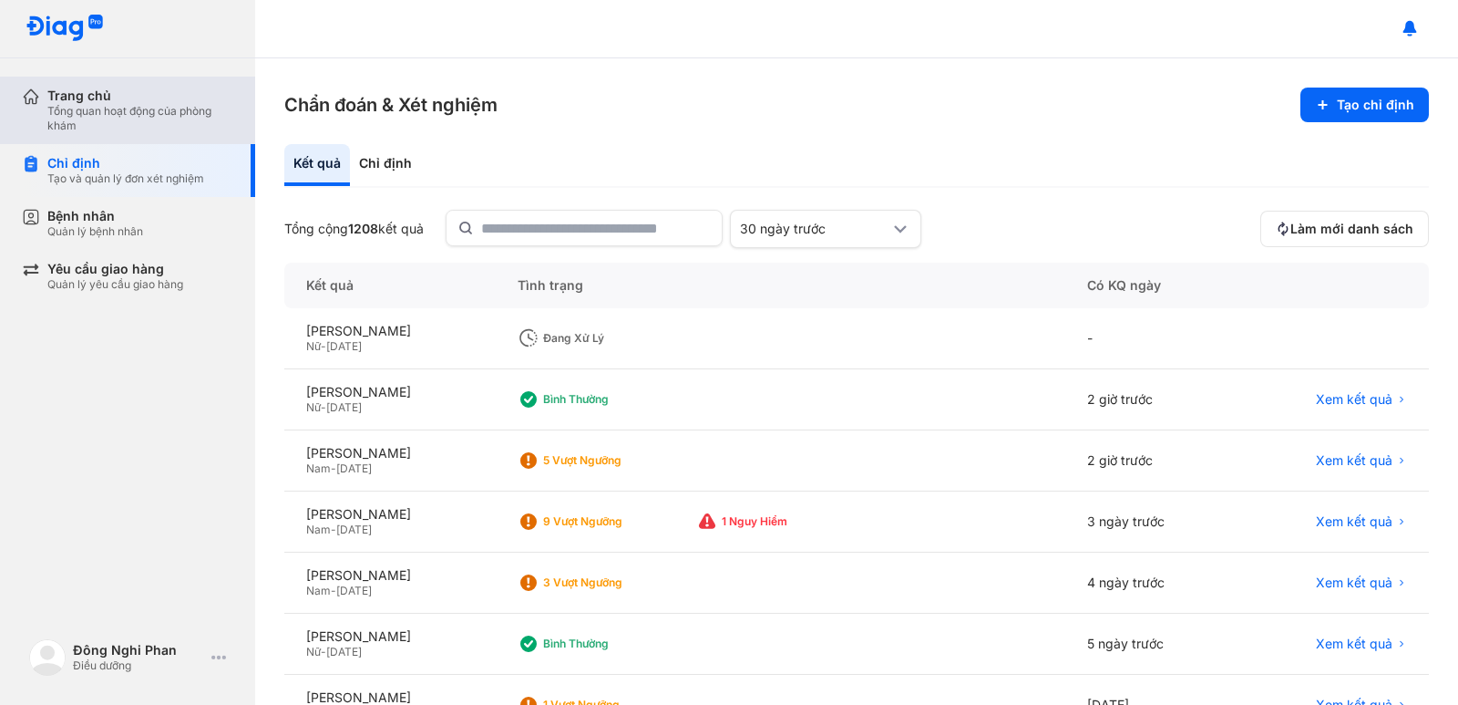
click at [128, 124] on div "Tổng quan hoạt động của phòng khám" at bounding box center [140, 118] width 186 height 29
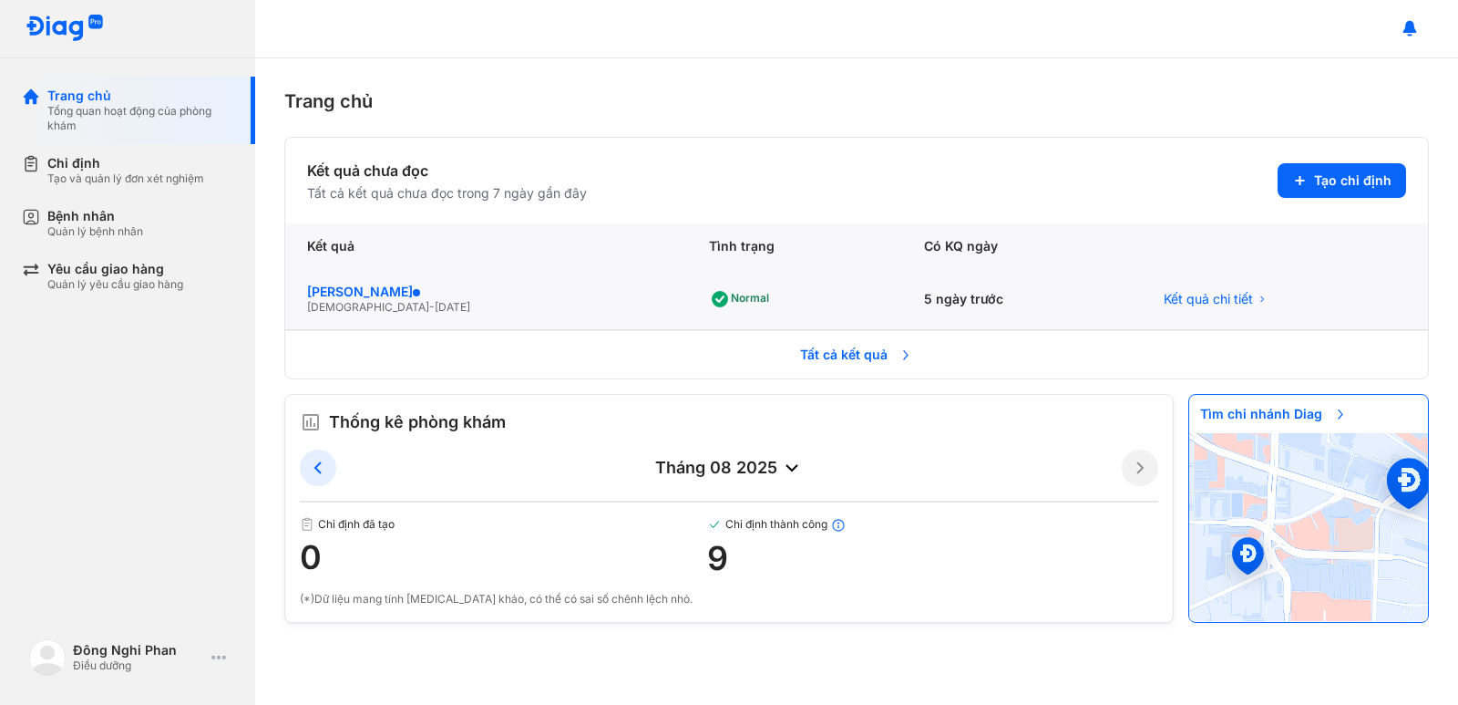
click at [381, 291] on div "[PERSON_NAME]" at bounding box center [486, 291] width 358 height 16
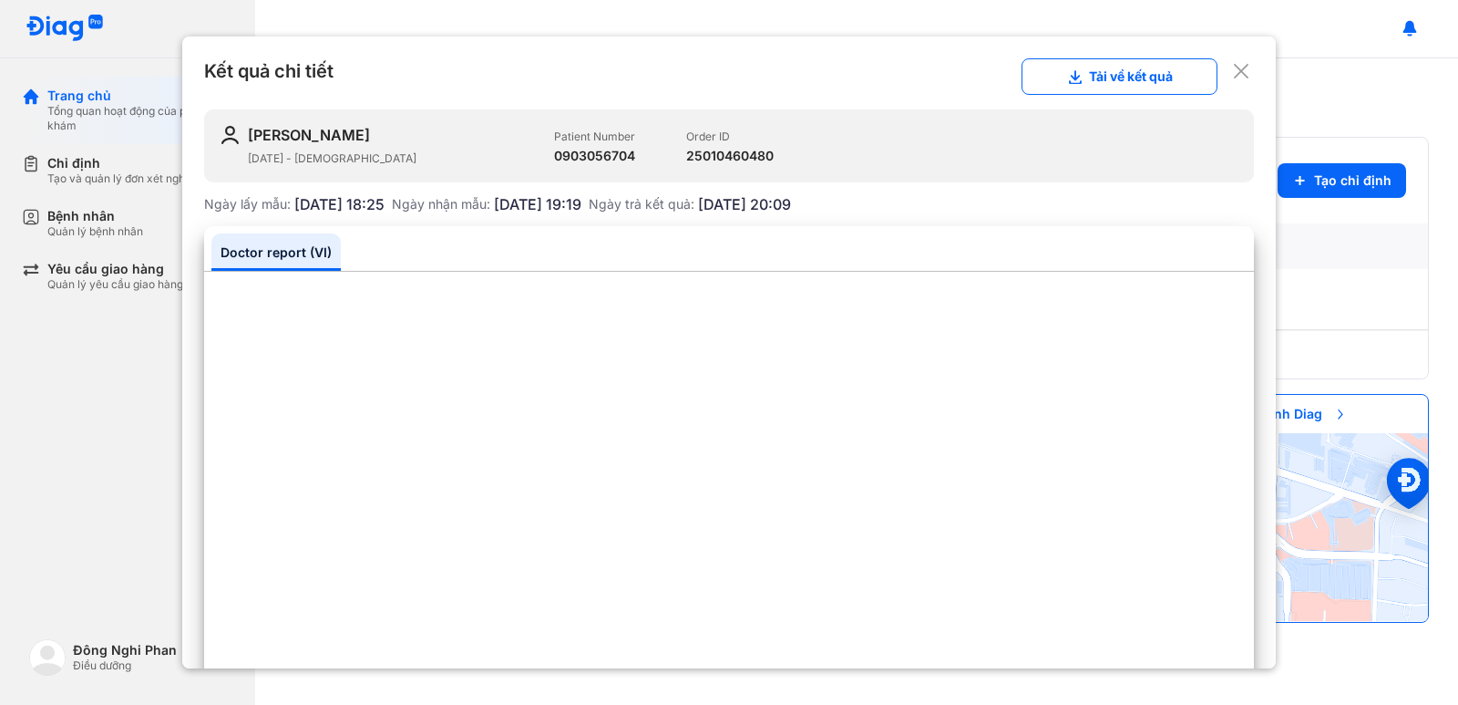
click at [1236, 74] on icon at bounding box center [1241, 71] width 18 height 18
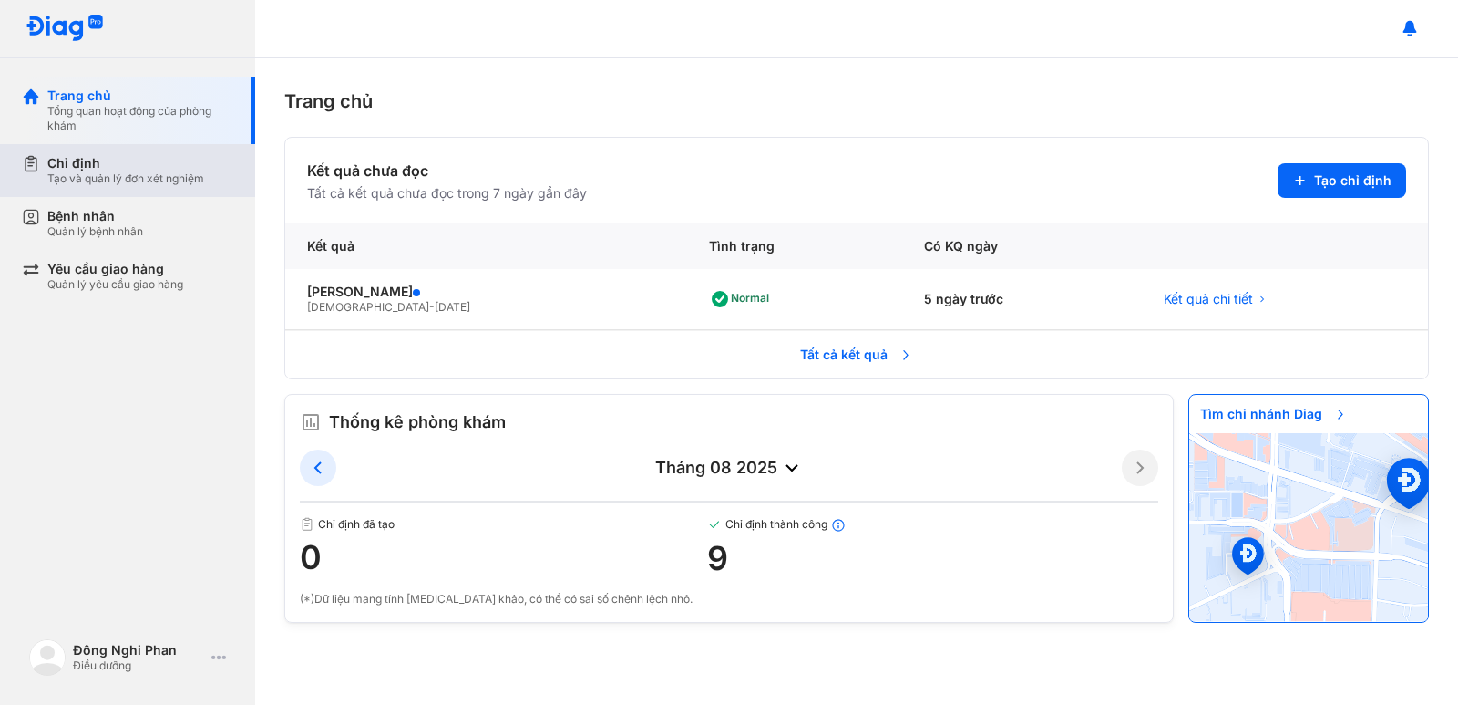
click at [81, 177] on div "Tạo và quản lý đơn xét nghiệm" at bounding box center [125, 178] width 157 height 15
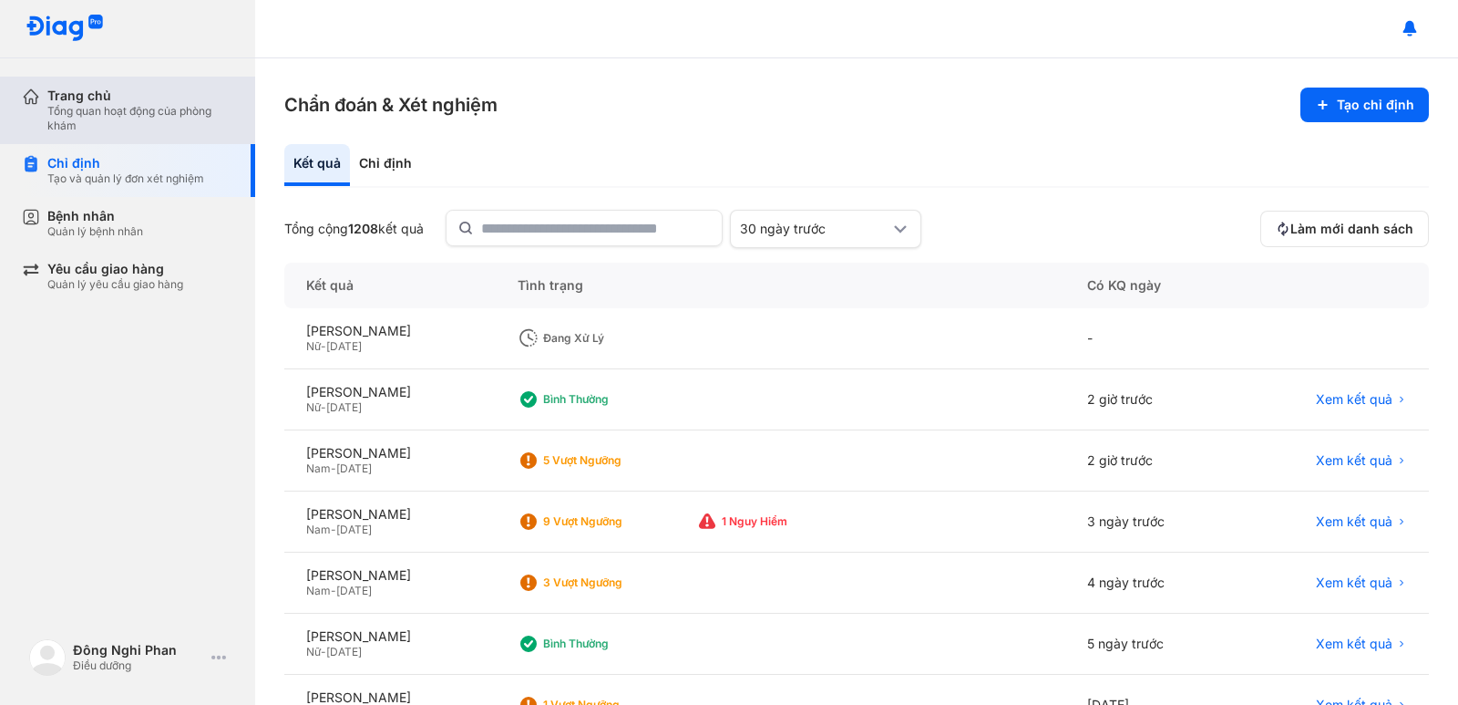
click at [104, 118] on div "Tổng quan hoạt động của phòng khám" at bounding box center [140, 118] width 186 height 29
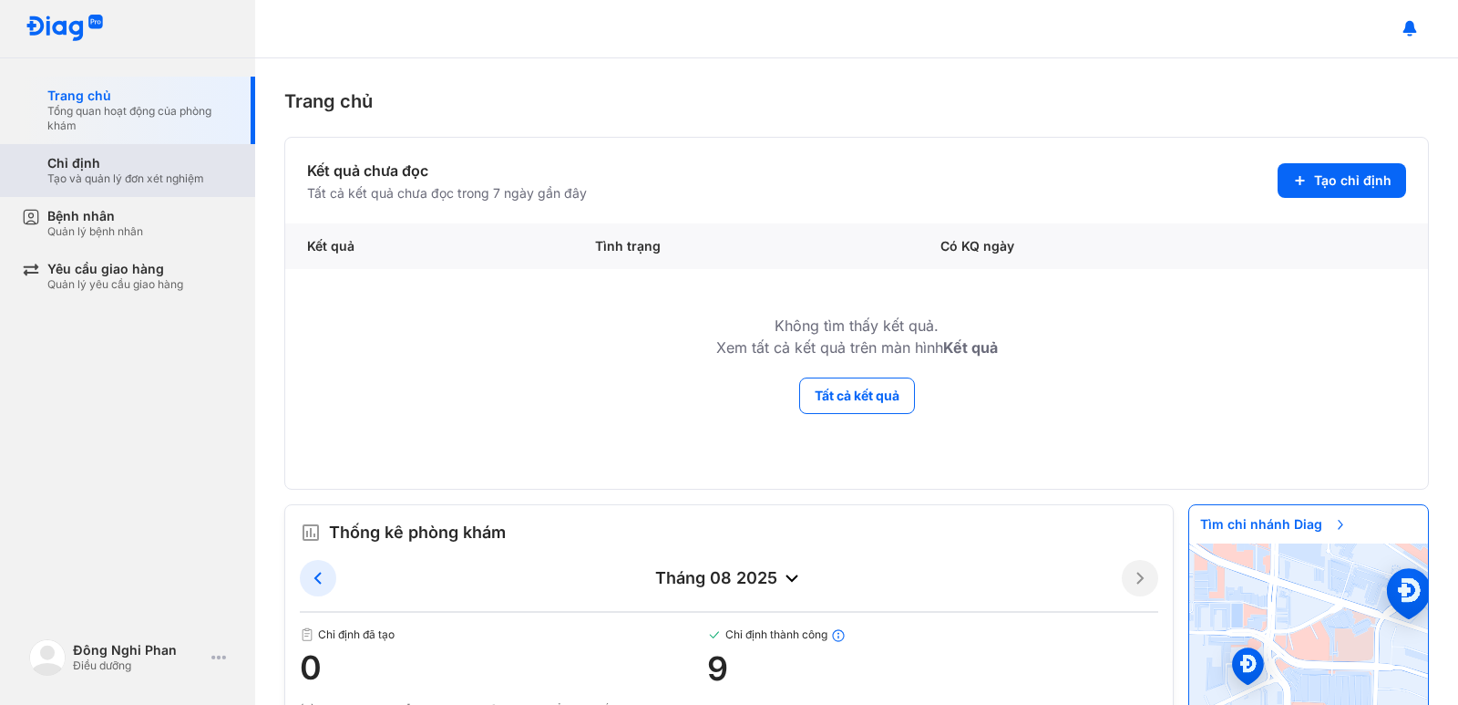
click at [88, 176] on div "Tạo và quản lý đơn xét nghiệm" at bounding box center [125, 178] width 157 height 15
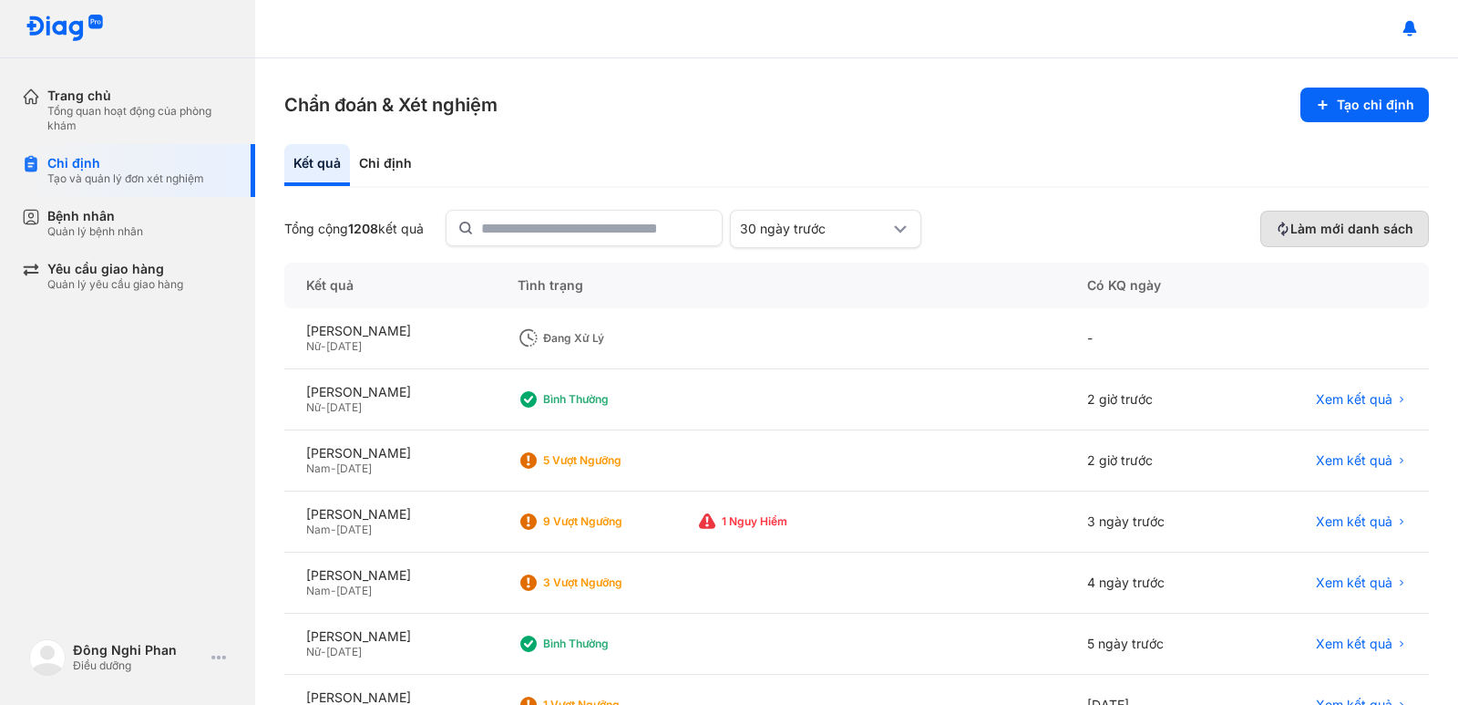
click at [1378, 214] on button "Làm mới danh sách" at bounding box center [1345, 229] width 169 height 36
click at [1377, 221] on span "Làm mới danh sách" at bounding box center [1352, 229] width 123 height 16
click at [420, 324] on div "[PERSON_NAME]" at bounding box center [390, 331] width 168 height 16
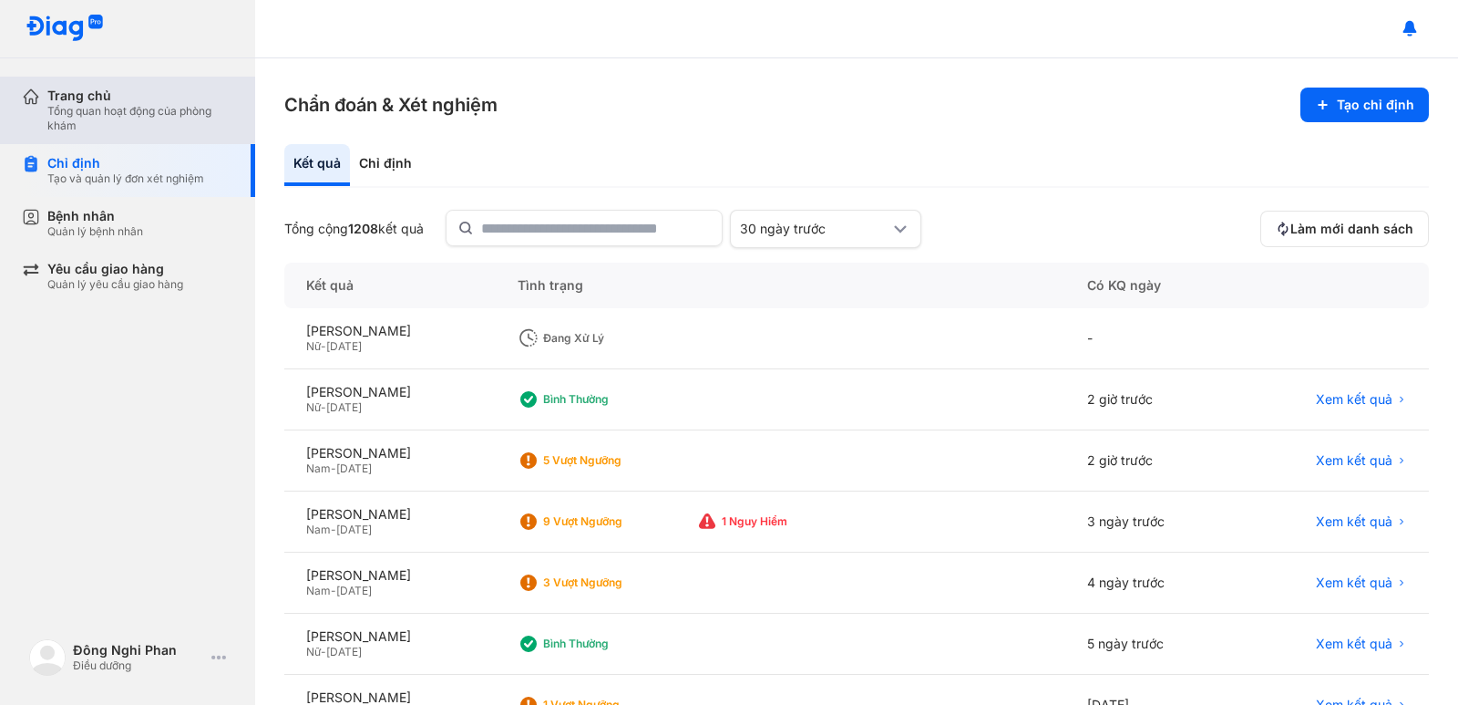
click at [125, 93] on div "Trang chủ" at bounding box center [140, 96] width 186 height 16
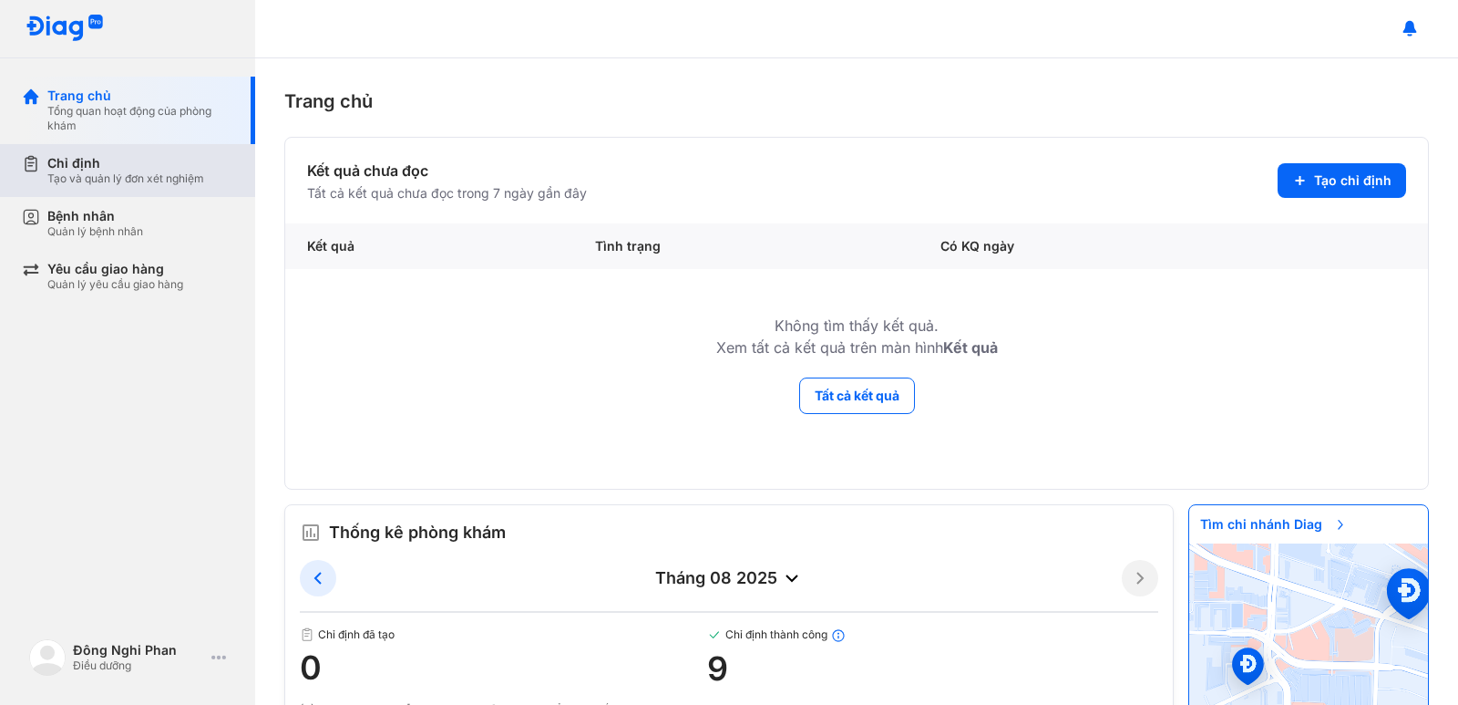
click at [100, 171] on div "Tạo và quản lý đơn xét nghiệm" at bounding box center [125, 178] width 157 height 15
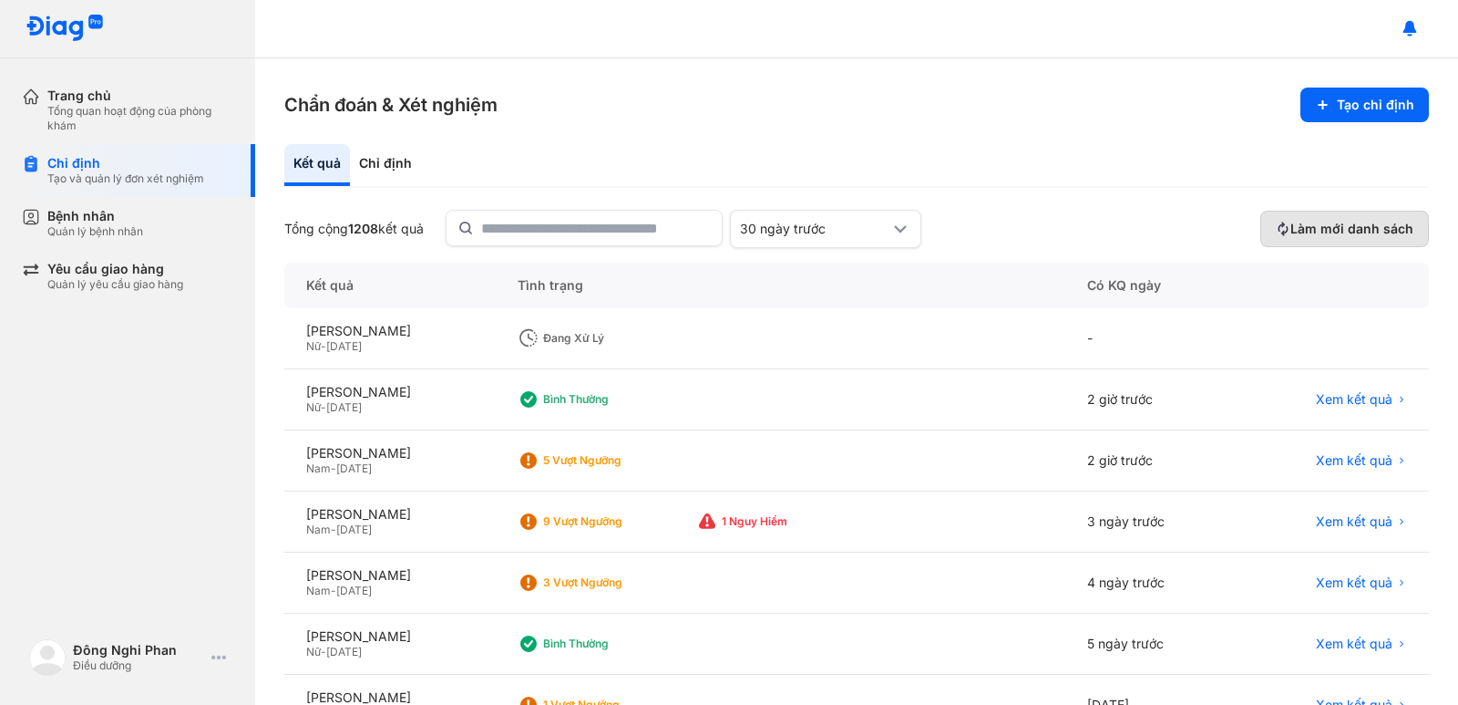
click at [1355, 231] on span "Làm mới danh sách" at bounding box center [1352, 229] width 123 height 16
click at [1338, 237] on span "Làm mới danh sách" at bounding box center [1352, 229] width 123 height 16
click at [1337, 237] on span "Làm mới danh sách" at bounding box center [1352, 229] width 123 height 16
click at [1335, 240] on button "Làm mới danh sách" at bounding box center [1345, 229] width 169 height 36
click at [1332, 242] on button "Làm mới danh sách" at bounding box center [1345, 229] width 169 height 36
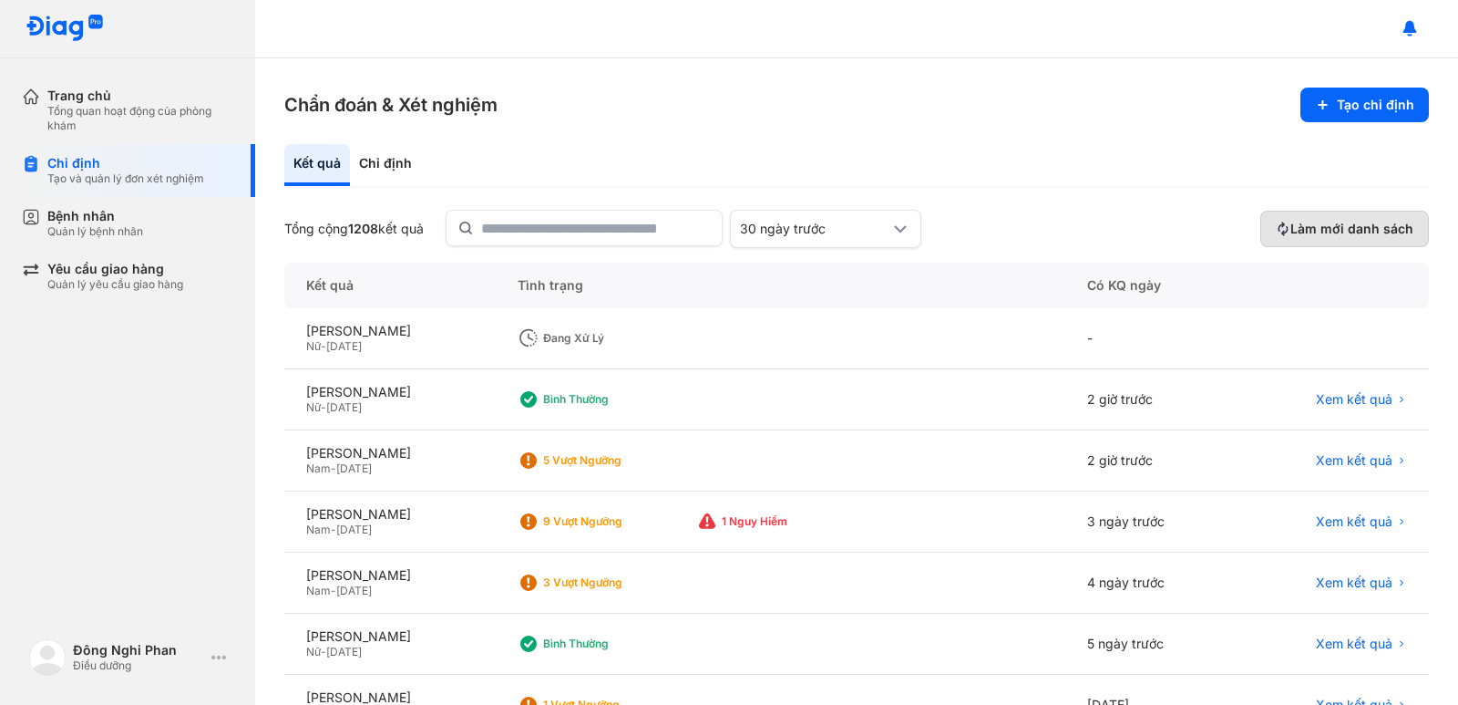
click at [1327, 245] on button "Làm mới danh sách" at bounding box center [1345, 229] width 169 height 36
click at [1326, 234] on span "Làm mới danh sách" at bounding box center [1352, 229] width 123 height 16
click at [1326, 232] on span "Làm mới danh sách" at bounding box center [1352, 229] width 123 height 16
click at [675, 338] on div "Đang xử lý" at bounding box center [616, 338] width 146 height 15
click at [1388, 238] on button "Làm mới danh sách" at bounding box center [1345, 229] width 169 height 36
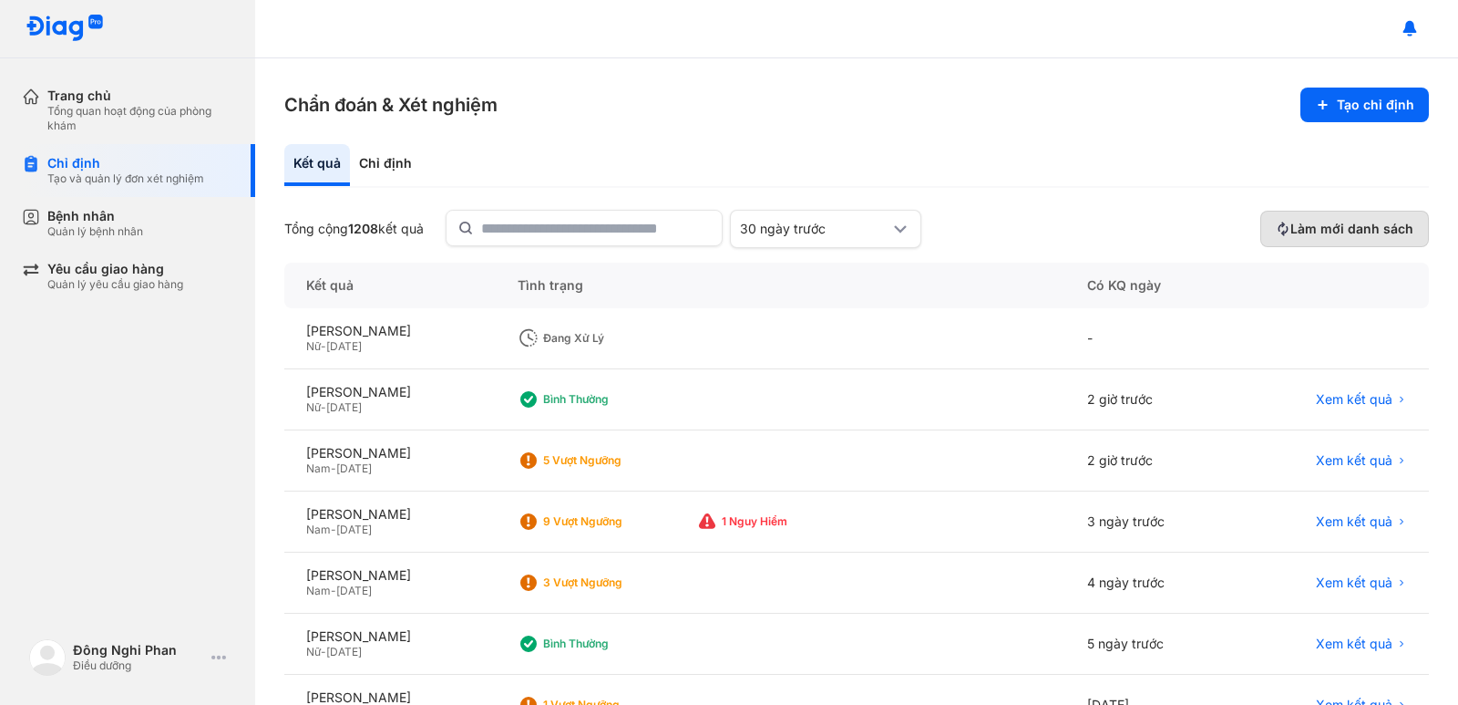
click at [1380, 221] on span "Làm mới danh sách" at bounding box center [1352, 229] width 123 height 16
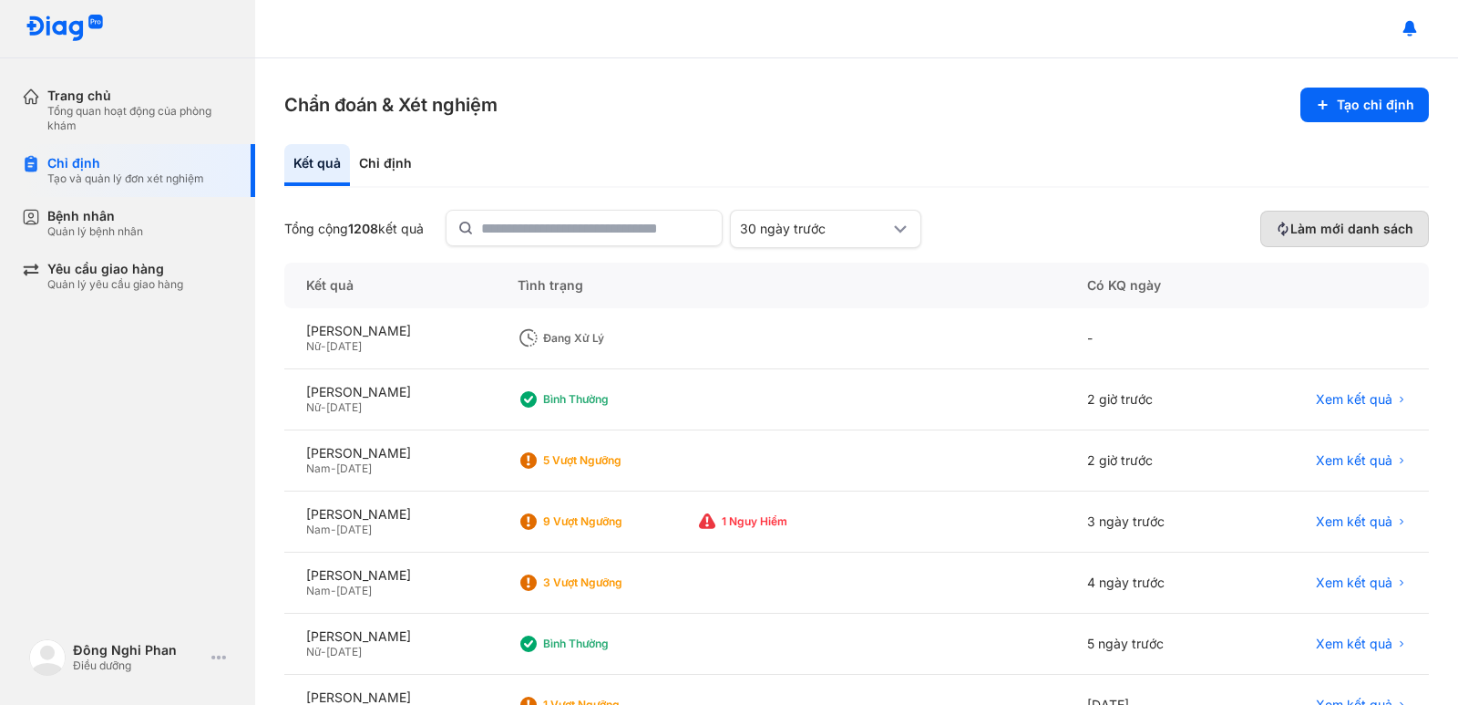
click at [1383, 221] on span "Làm mới danh sách" at bounding box center [1352, 229] width 123 height 16
click at [106, 166] on div "Chỉ định" at bounding box center [125, 163] width 157 height 16
click at [1353, 232] on span "Làm mới danh sách" at bounding box center [1352, 229] width 123 height 16
click at [1344, 234] on span "Làm mới danh sách" at bounding box center [1352, 229] width 123 height 16
click at [1290, 219] on button "Làm mới danh sách" at bounding box center [1345, 229] width 169 height 36
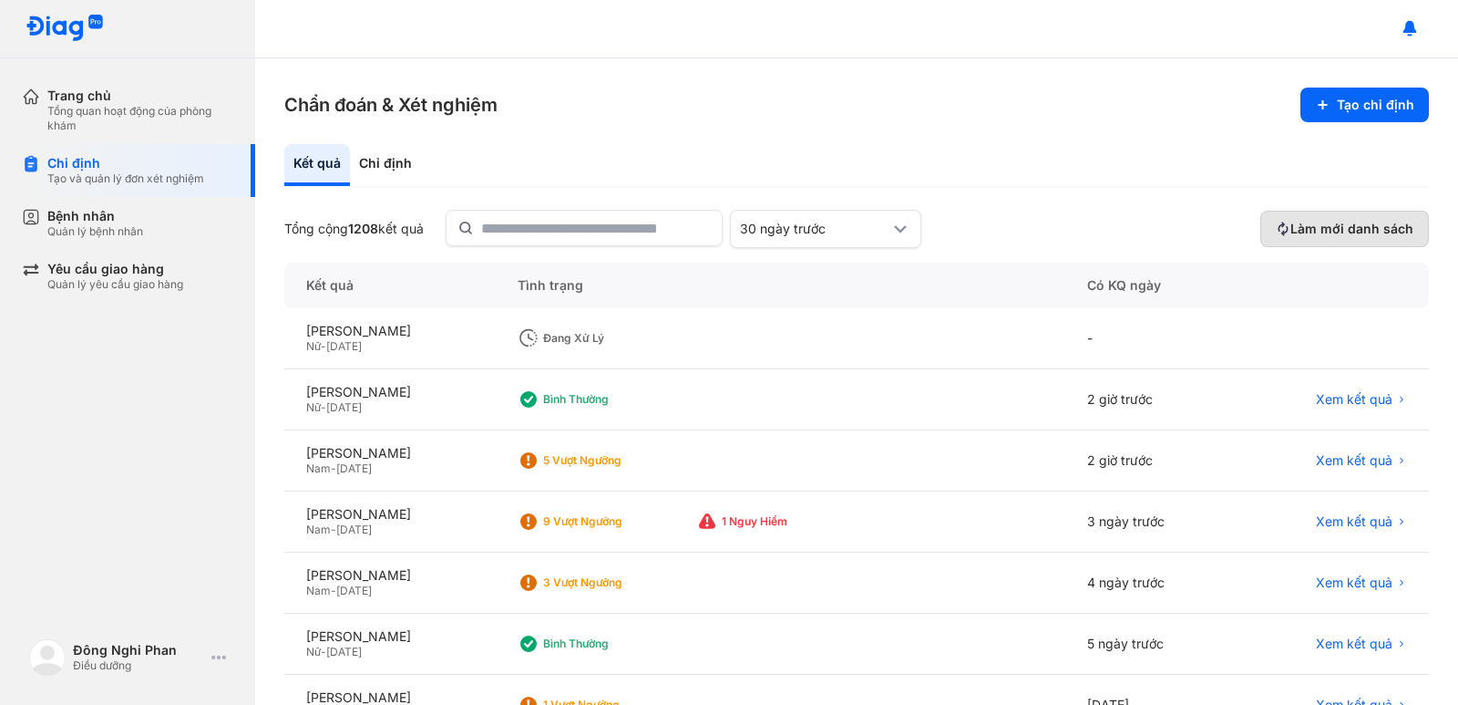
click at [1354, 233] on span "Làm mới danh sách" at bounding box center [1352, 229] width 123 height 16
click at [64, 181] on div "Tạo và quản lý đơn xét nghiệm" at bounding box center [125, 178] width 157 height 15
click at [1384, 216] on button "Làm mới danh sách" at bounding box center [1345, 229] width 169 height 36
click at [325, 520] on div "[PERSON_NAME]" at bounding box center [390, 514] width 168 height 16
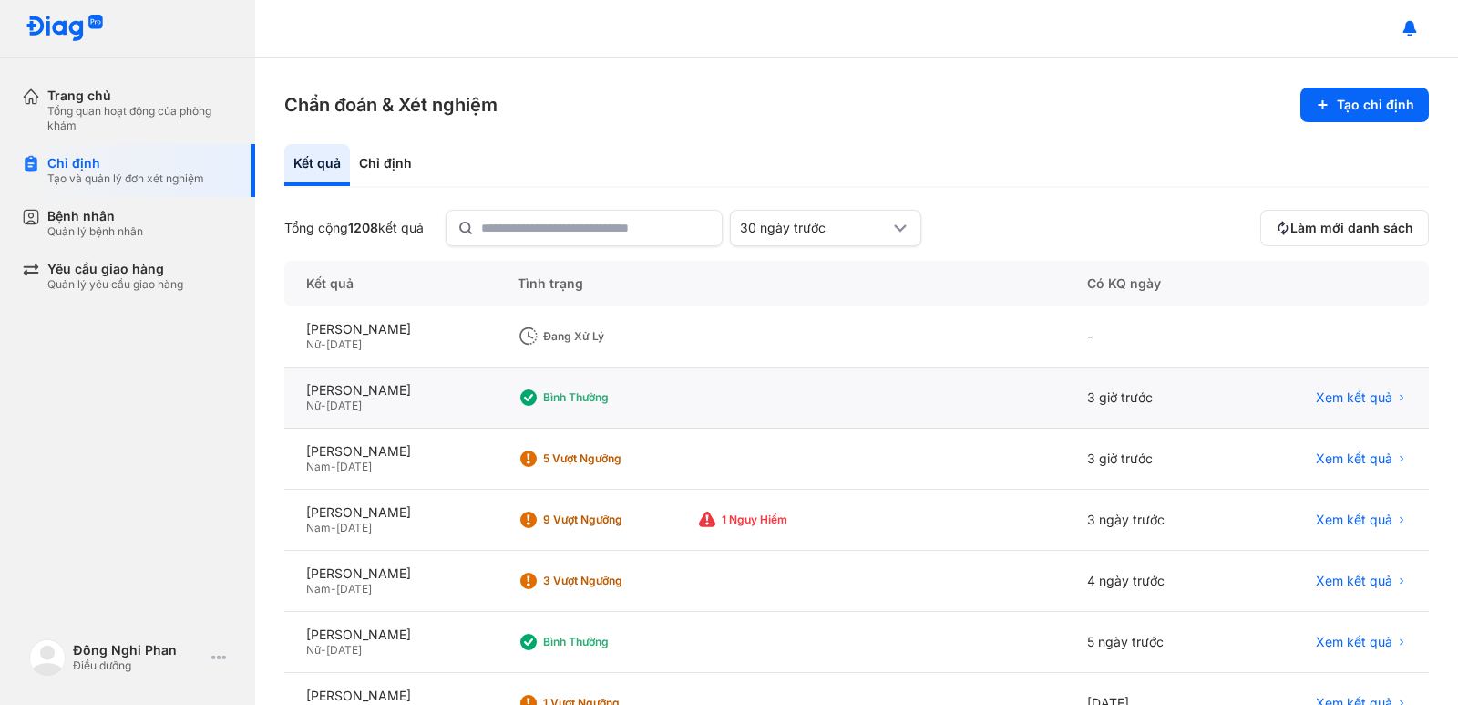
click at [643, 398] on div "Bình thường" at bounding box center [616, 397] width 146 height 15
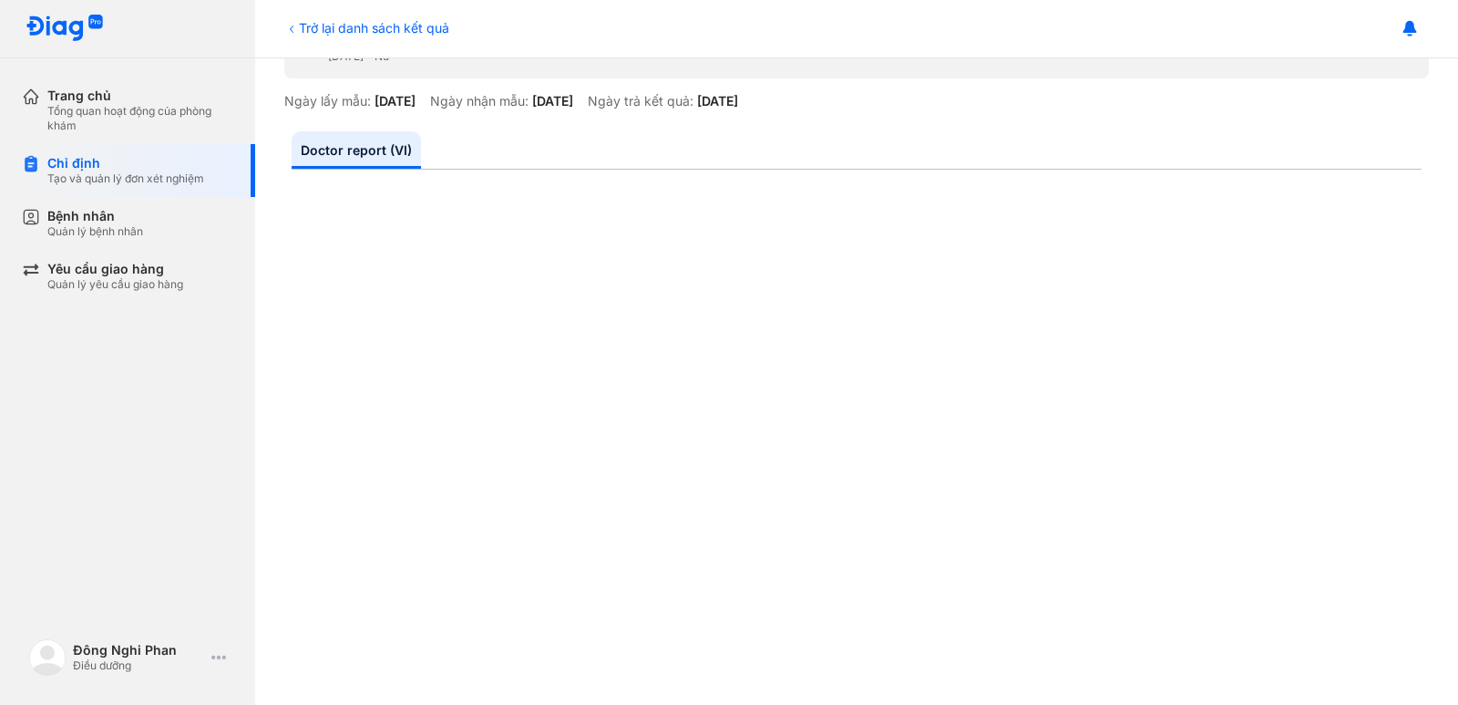
scroll to position [273, 0]
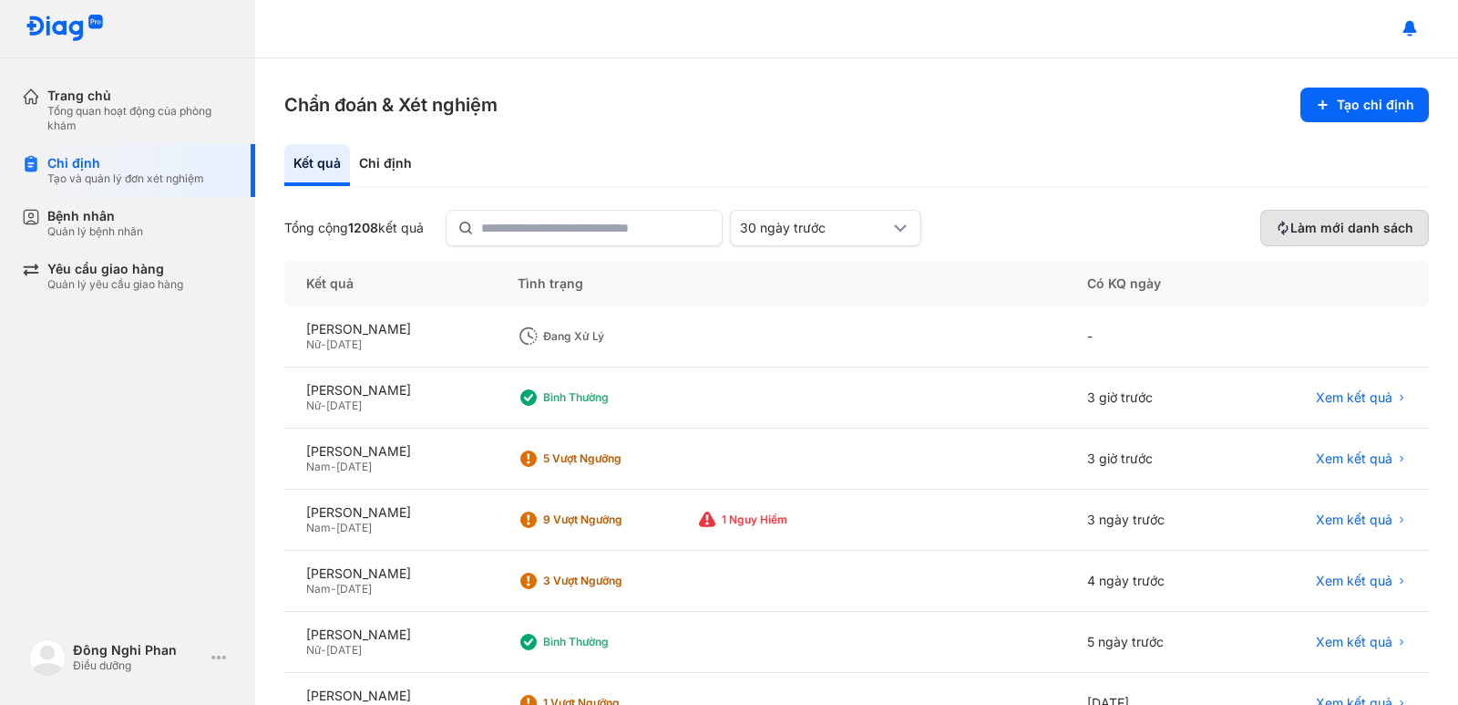
click at [1298, 231] on span "Làm mới danh sách" at bounding box center [1352, 228] width 123 height 16
